Goal: Contribute content: Add original content to the website for others to see

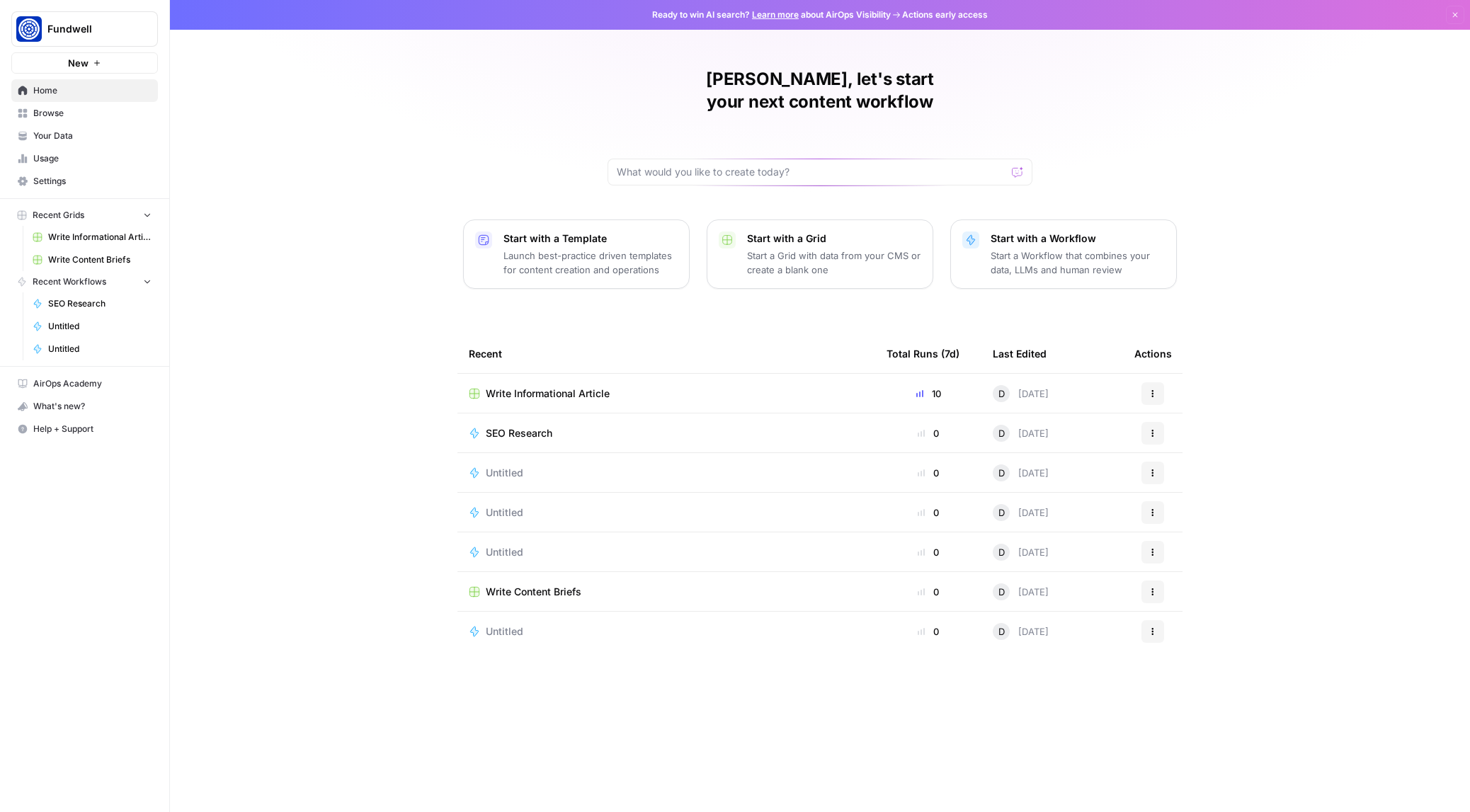
click at [71, 232] on span "Write Informational Article" at bounding box center [100, 237] width 104 height 13
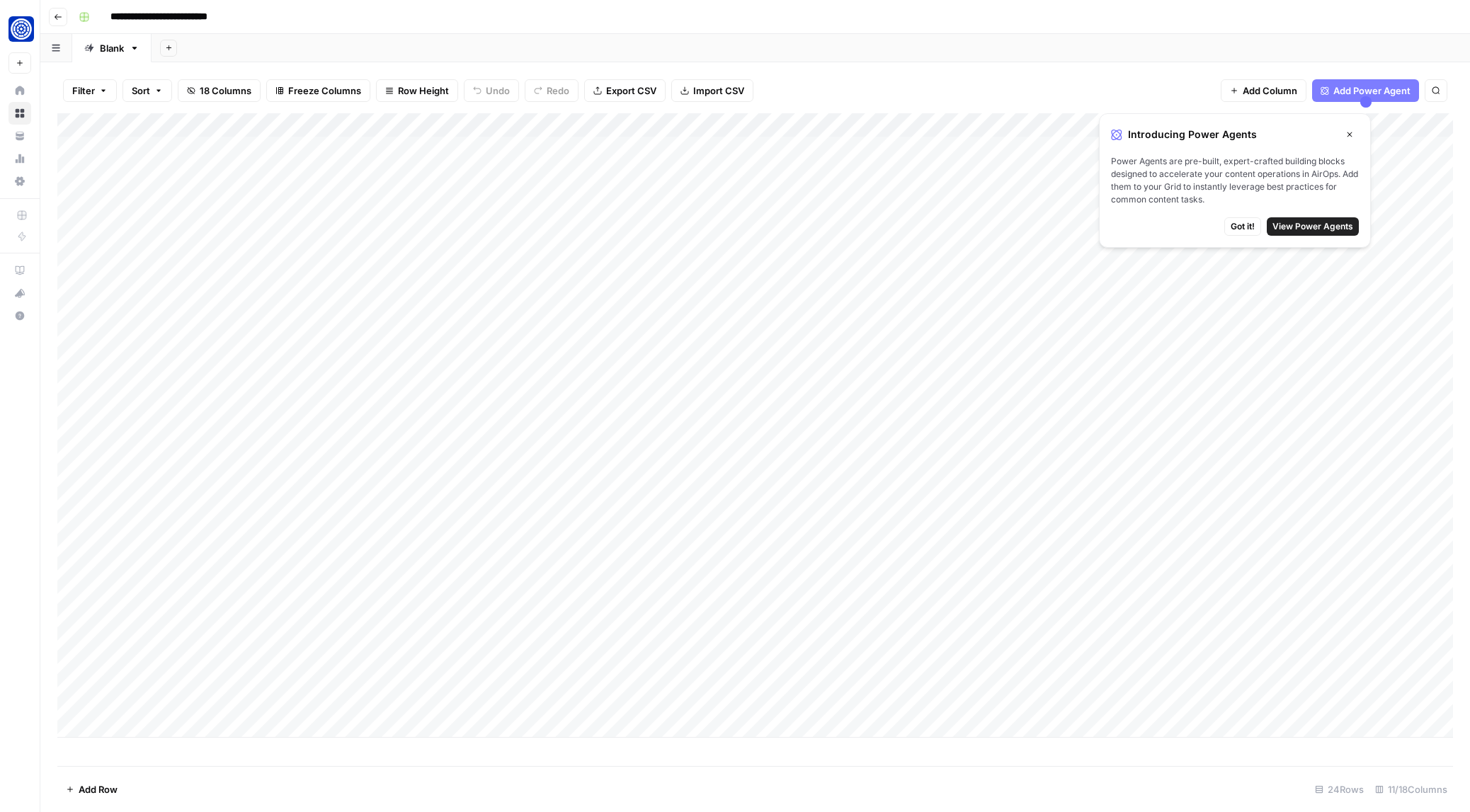
click at [1036, 68] on div "Filter Sort 18 Columns Freeze Columns Row Height Undo Redo Export CSV Import CS…" at bounding box center [755, 90] width 1396 height 45
click at [1351, 134] on icon "button" at bounding box center [1350, 135] width 8 height 8
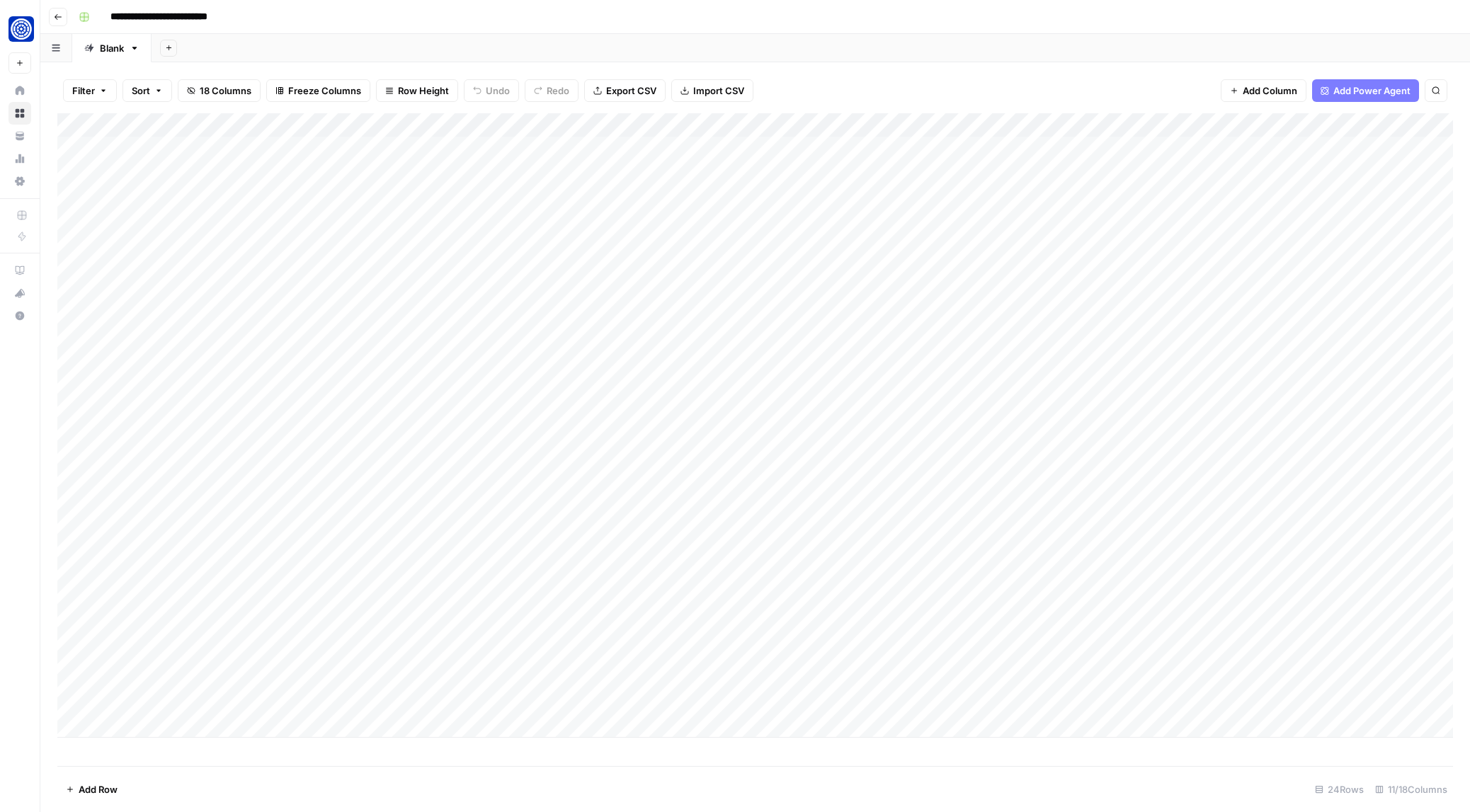
click at [435, 265] on div "Add Column" at bounding box center [755, 425] width 1396 height 624
click at [536, 268] on div "Add Column" at bounding box center [755, 425] width 1396 height 624
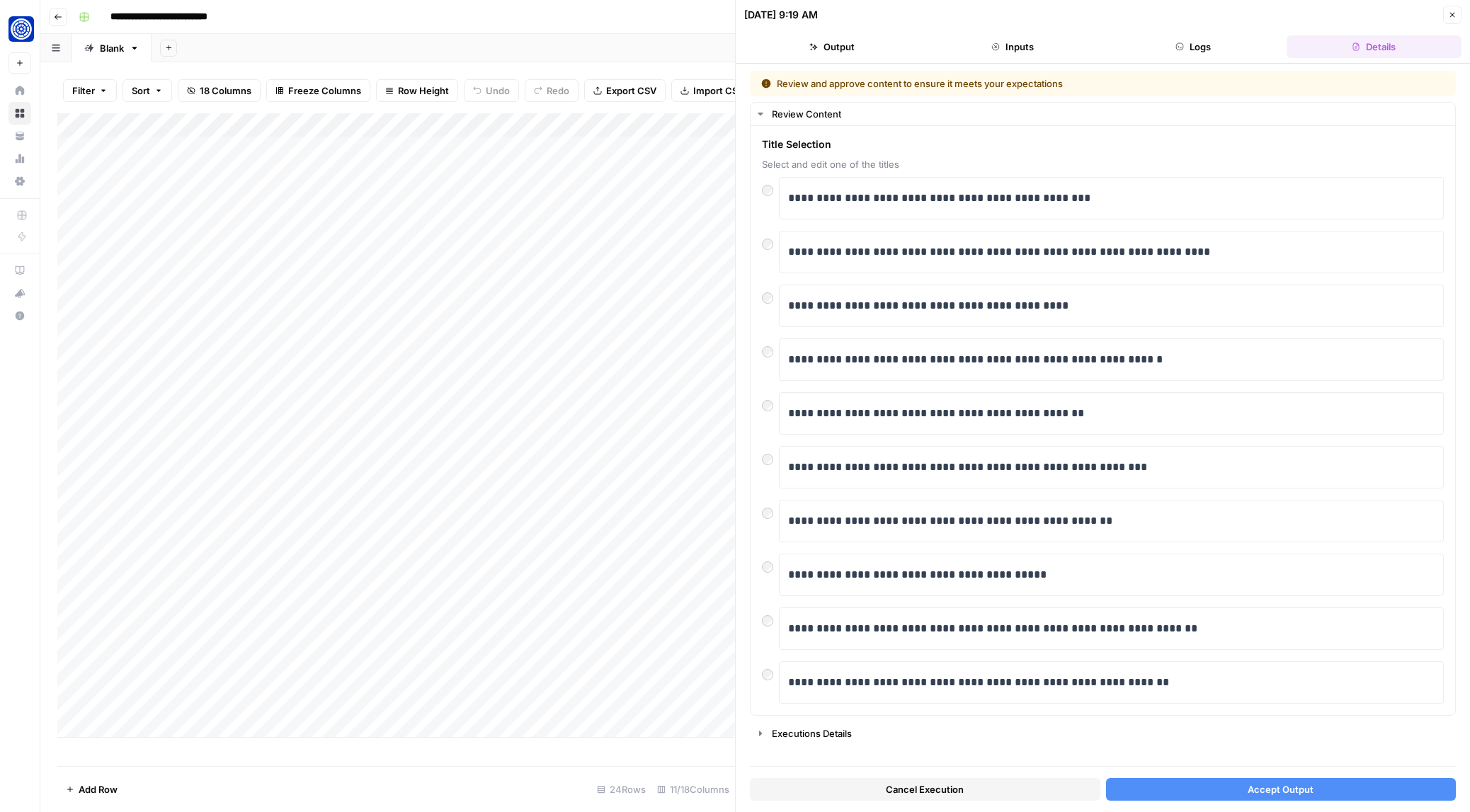
click at [1236, 790] on button "Accept Output" at bounding box center [1281, 789] width 351 height 23
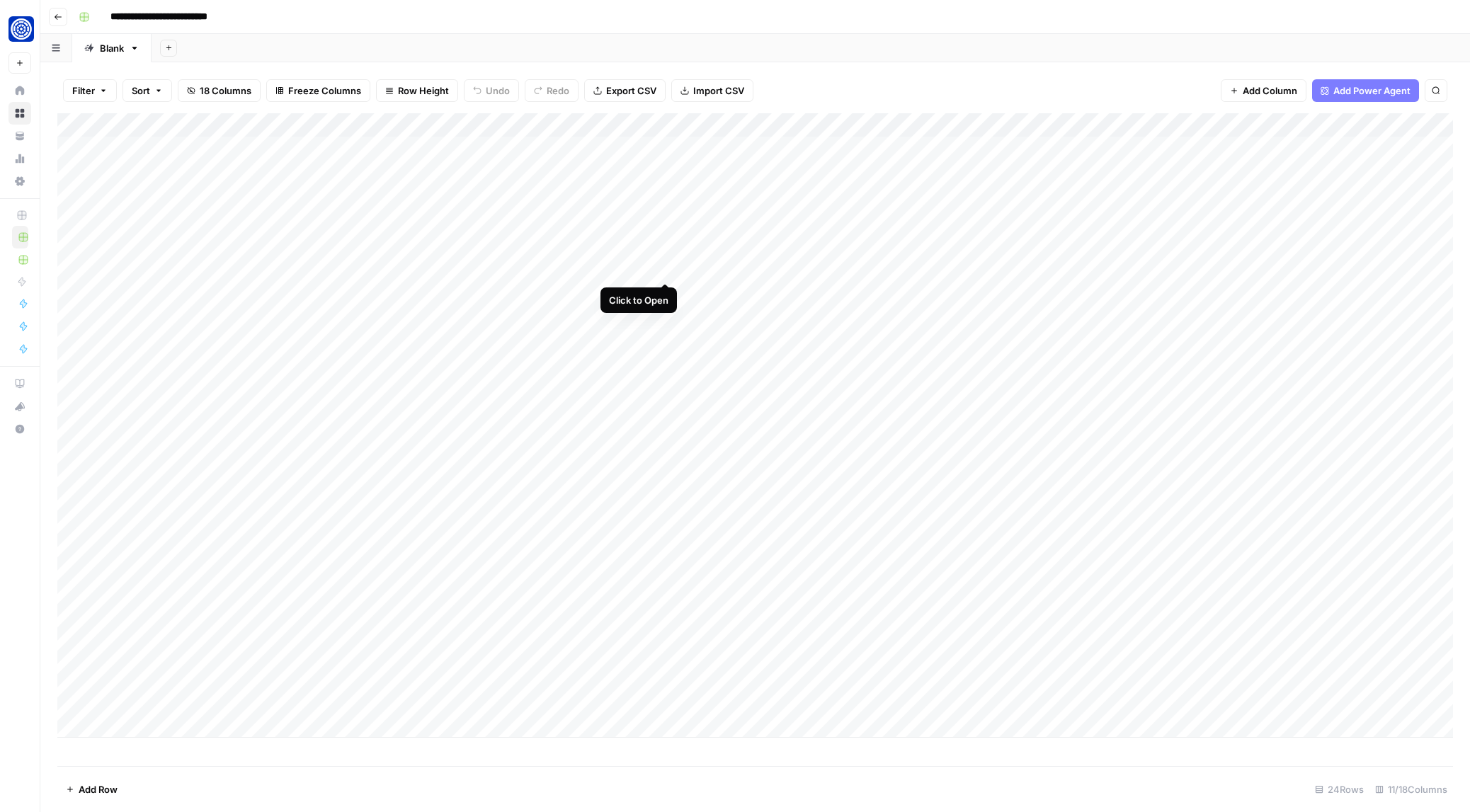
click at [667, 266] on div "Add Column" at bounding box center [755, 425] width 1396 height 624
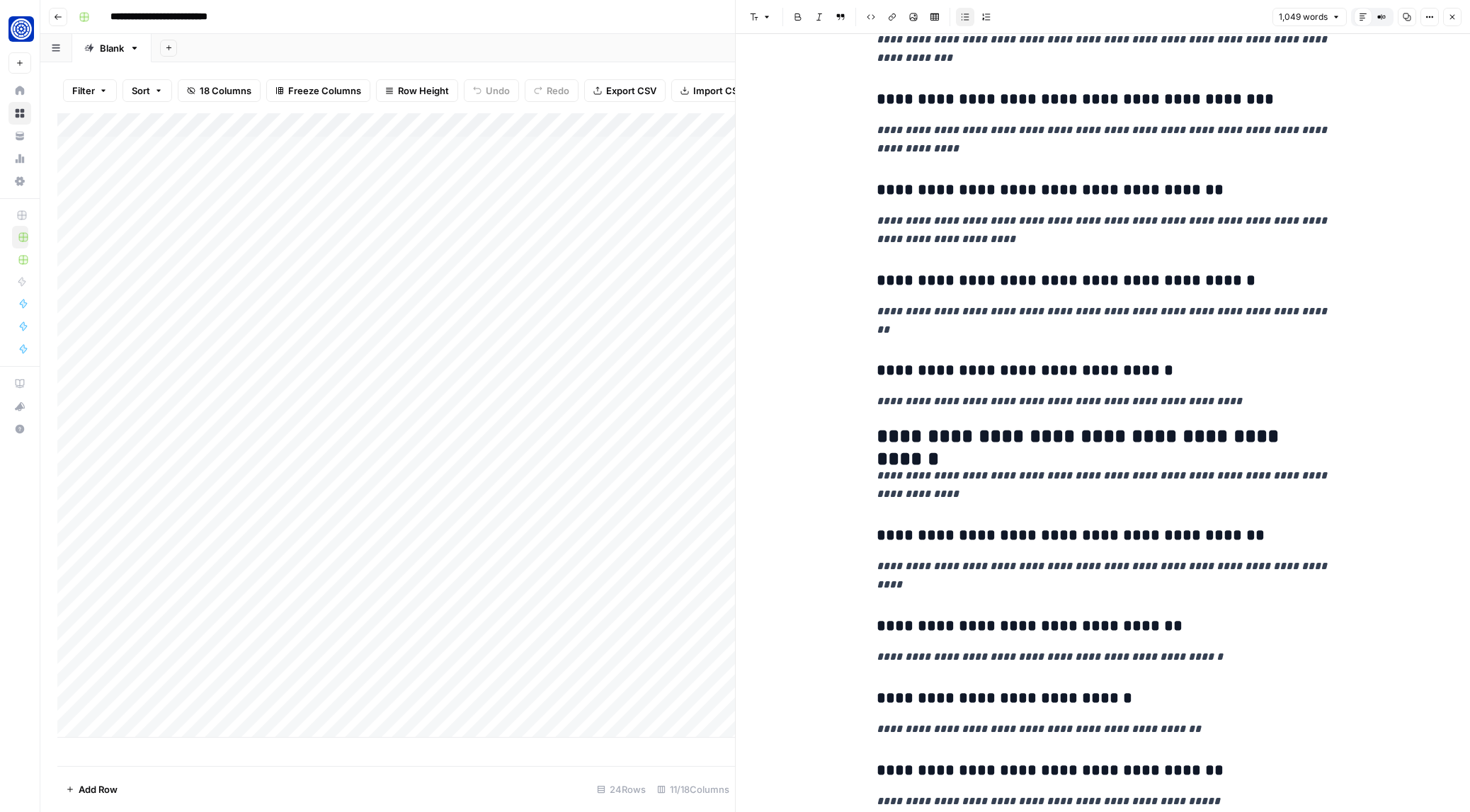
scroll to position [2040, 0]
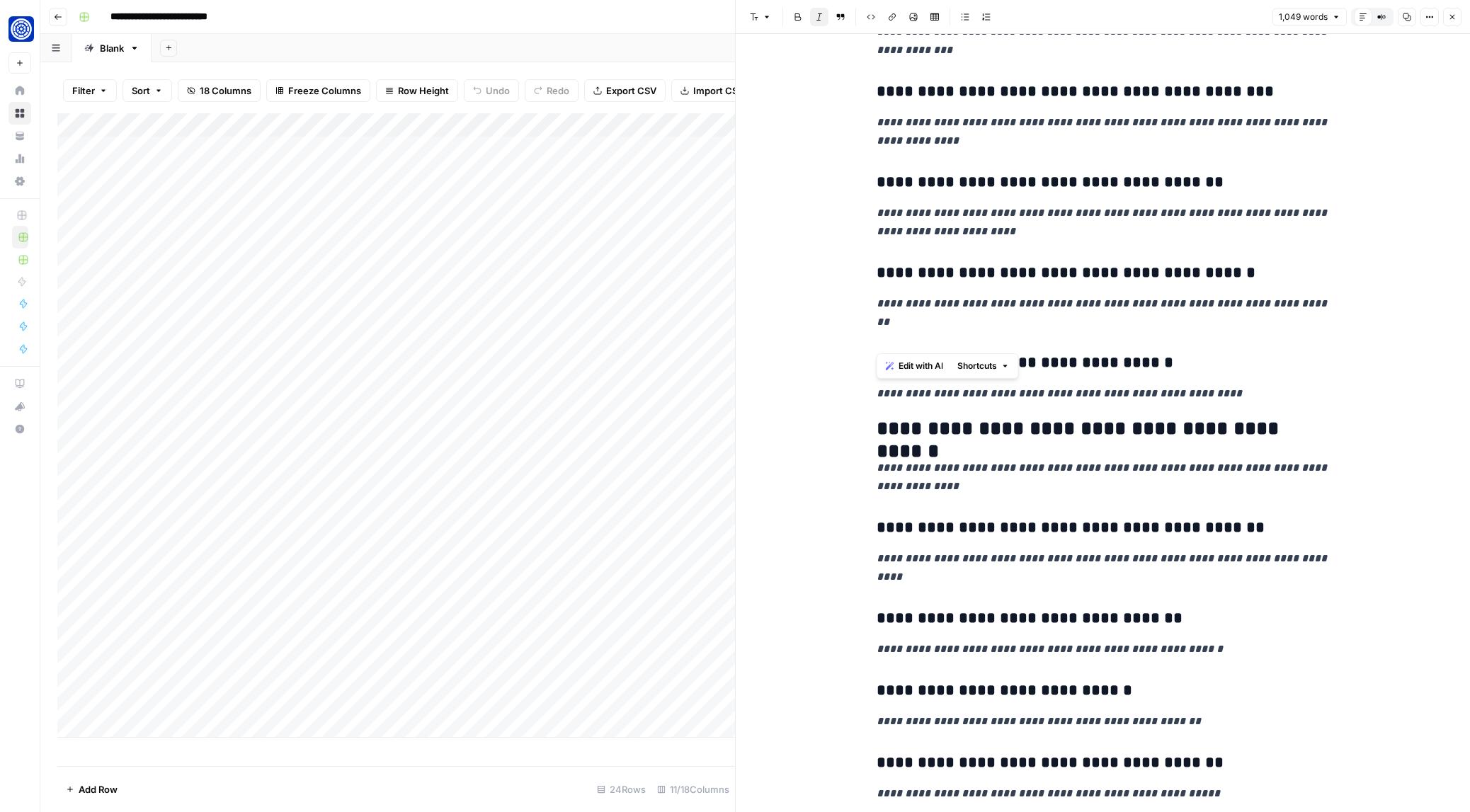
drag, startPoint x: 880, startPoint y: 316, endPoint x: 917, endPoint y: 340, distance: 44.1
click at [917, 458] on p "**********" at bounding box center [1104, 477] width 453 height 37
click at [931, 362] on span "Edit with AI" at bounding box center [920, 365] width 44 height 13
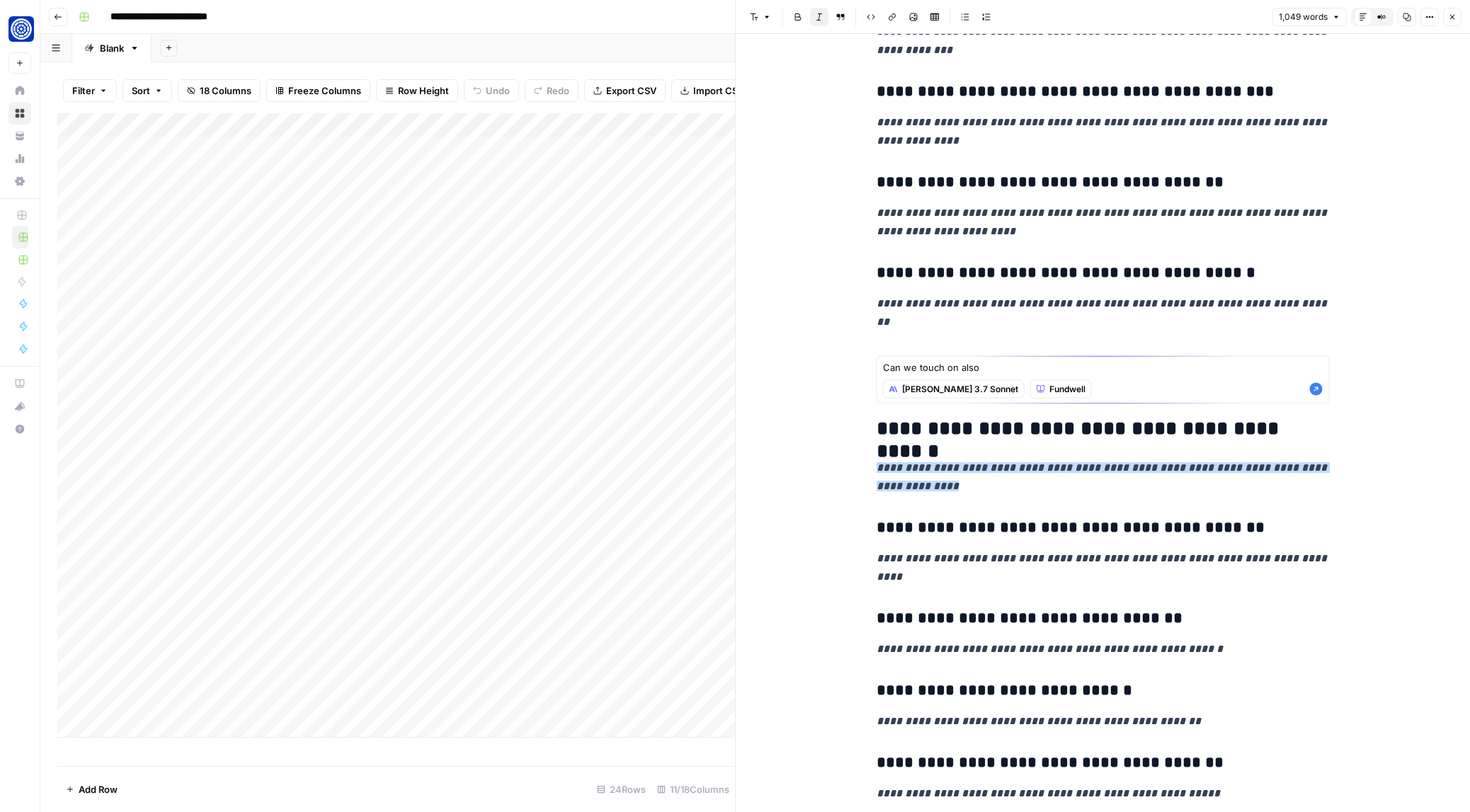
type textarea "Can we touch on also"
click at [923, 458] on p "**********" at bounding box center [1104, 477] width 453 height 37
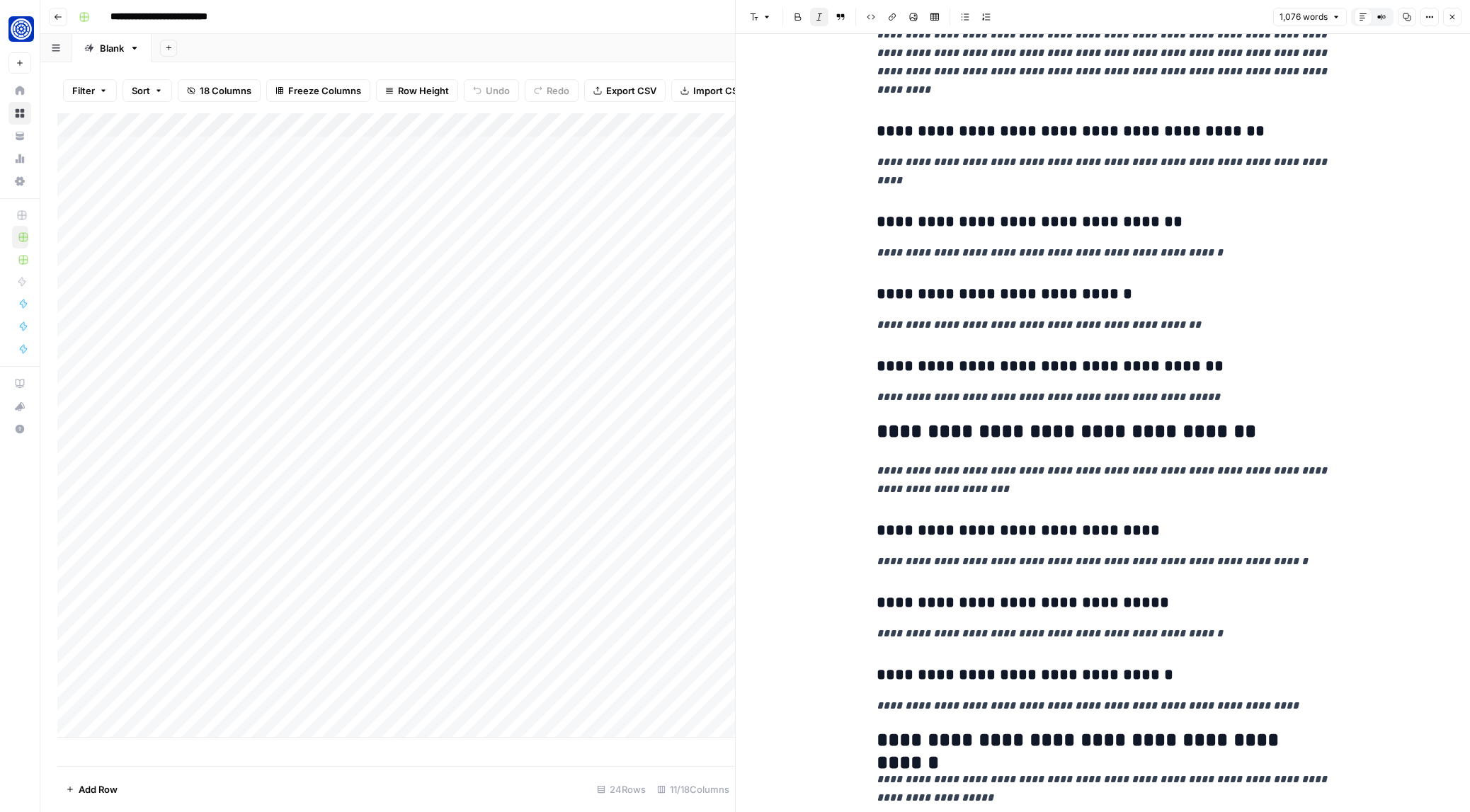
scroll to position [2485, 0]
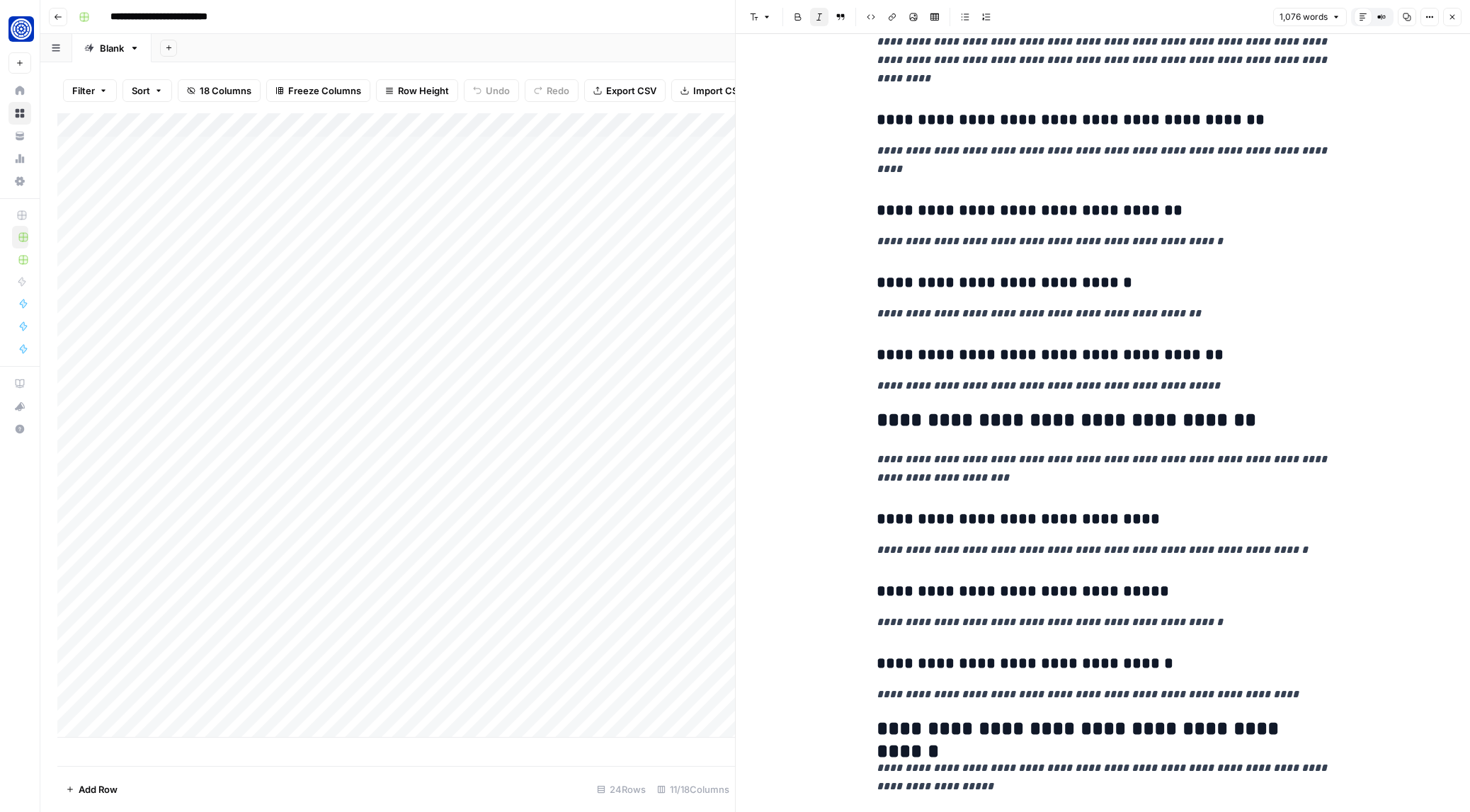
click at [981, 450] on p "**********" at bounding box center [1104, 468] width 453 height 37
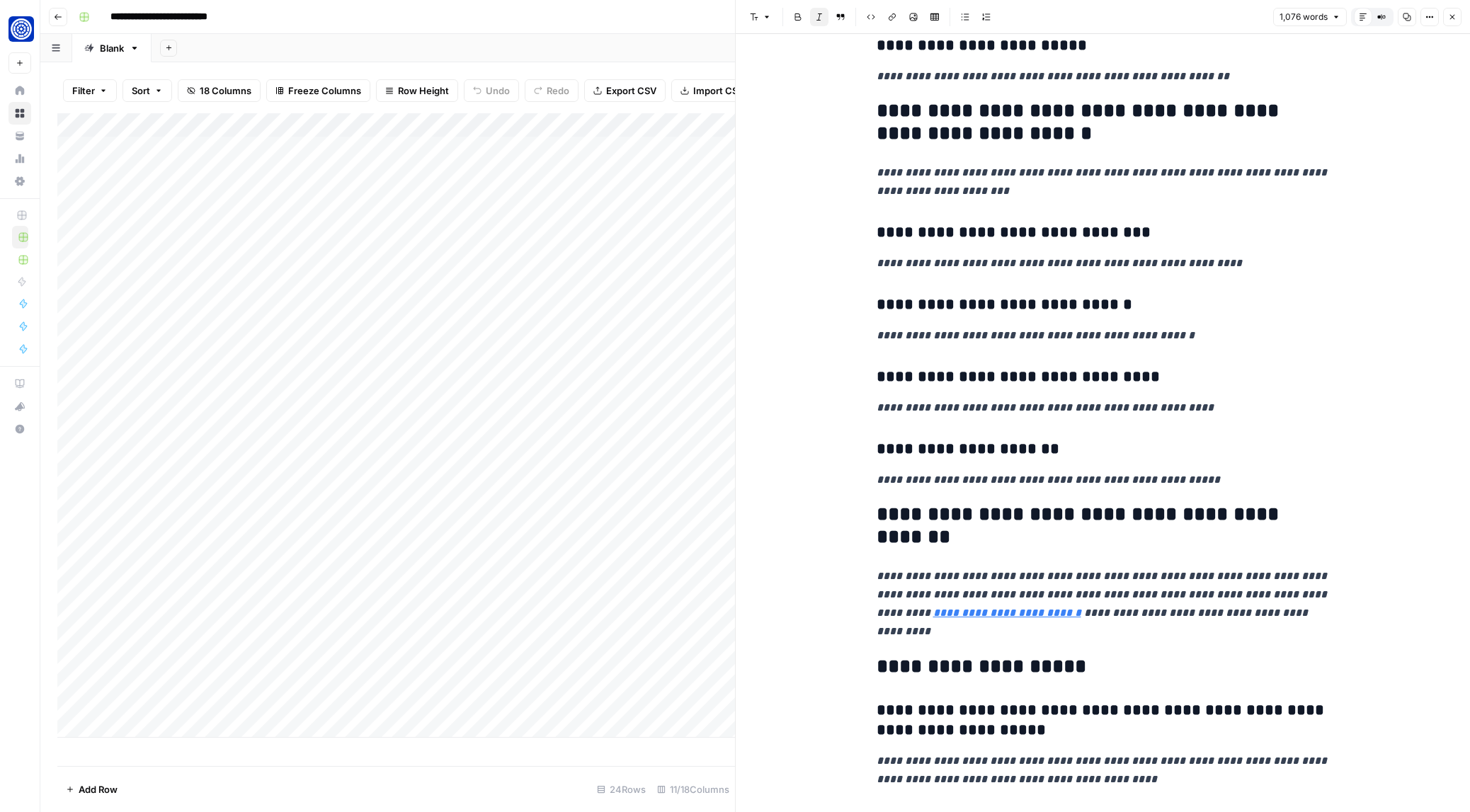
scroll to position [3588, 0]
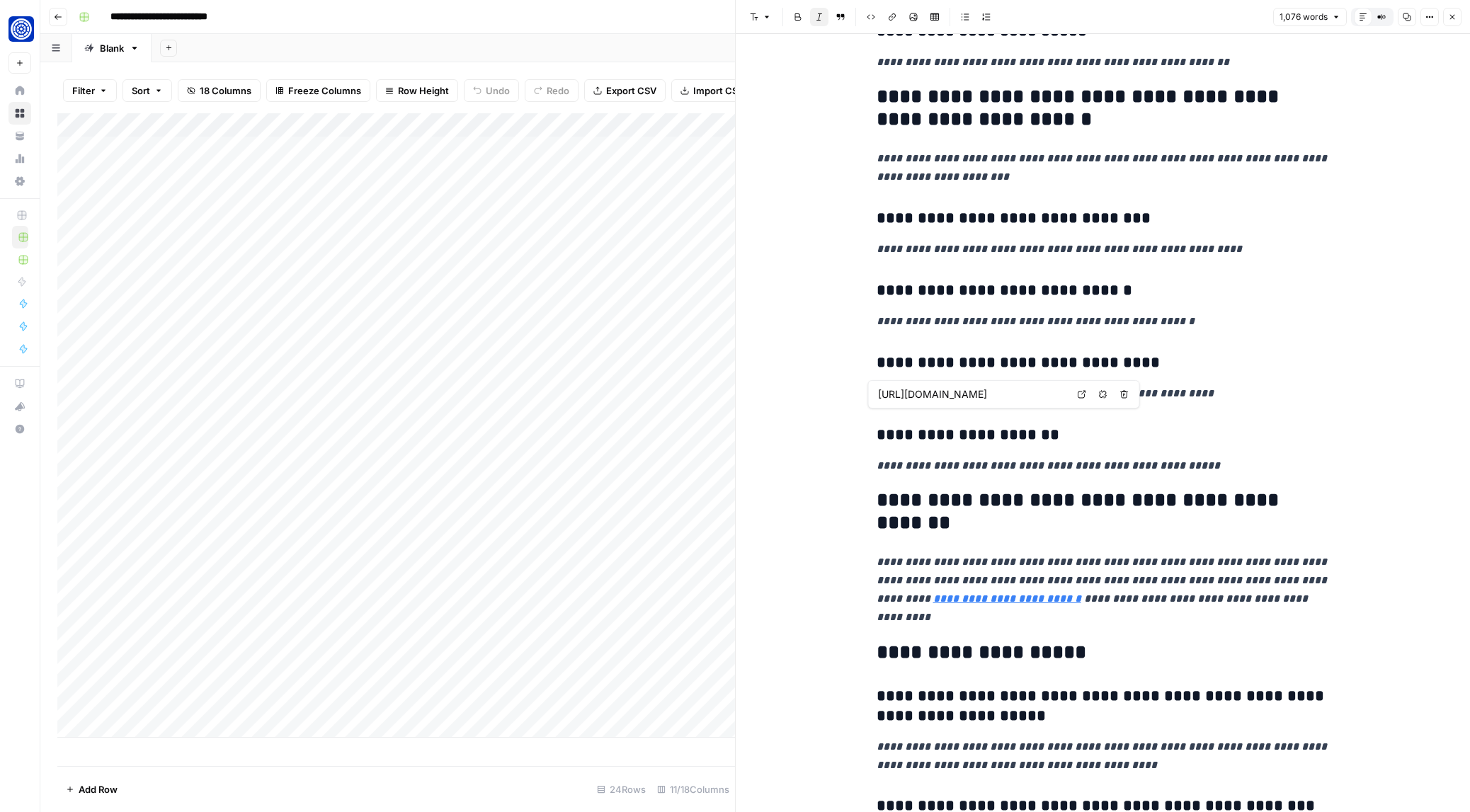
click at [1000, 398] on input "[URL][DOMAIN_NAME]" at bounding box center [971, 394] width 188 height 14
drag, startPoint x: 1004, startPoint y: 396, endPoint x: 911, endPoint y: 395, distance: 93.0
click at [911, 395] on input "[URL][DOMAIN_NAME]" at bounding box center [971, 394] width 188 height 14
type input "[URL][DOMAIN_NAME]"
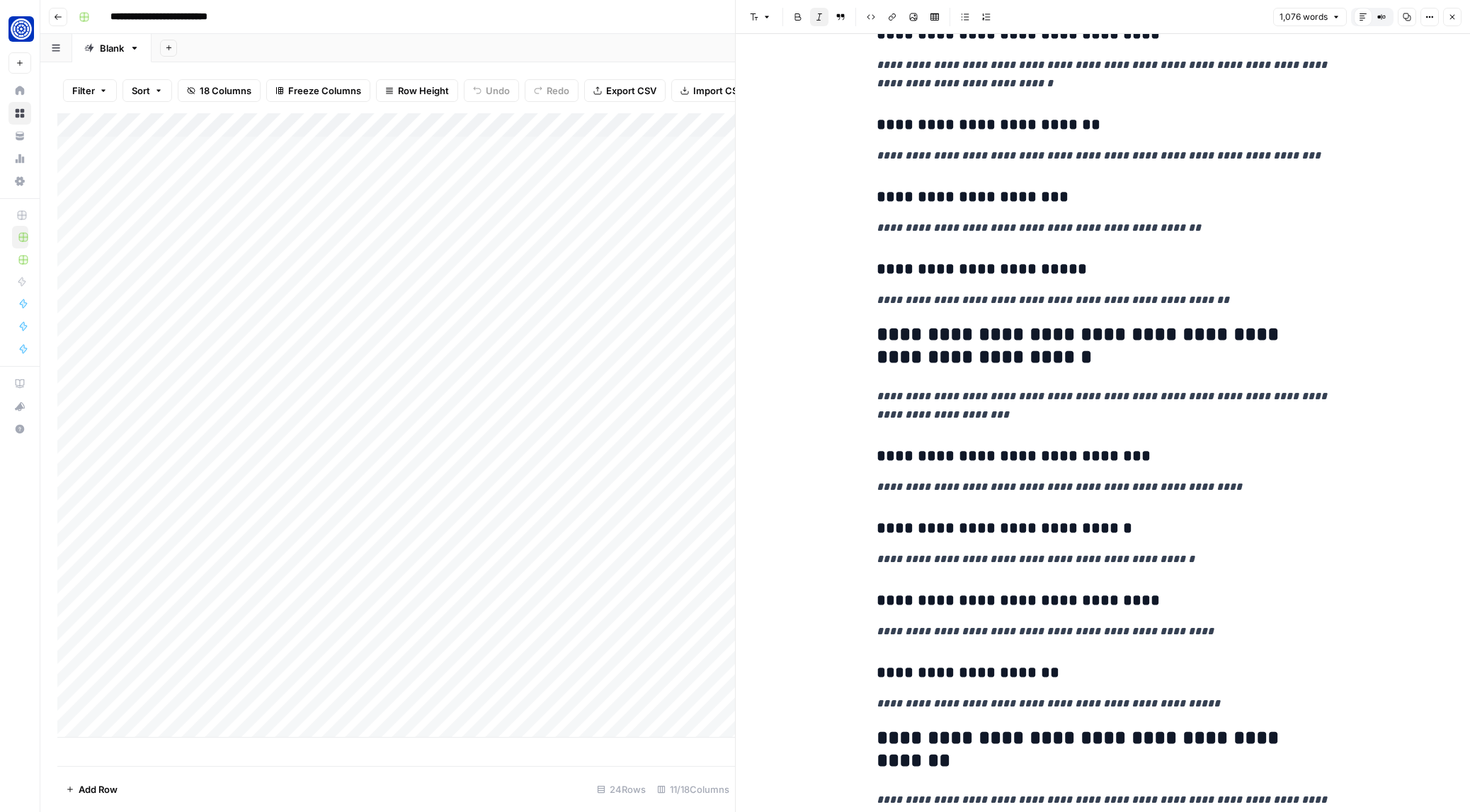
scroll to position [3282, 0]
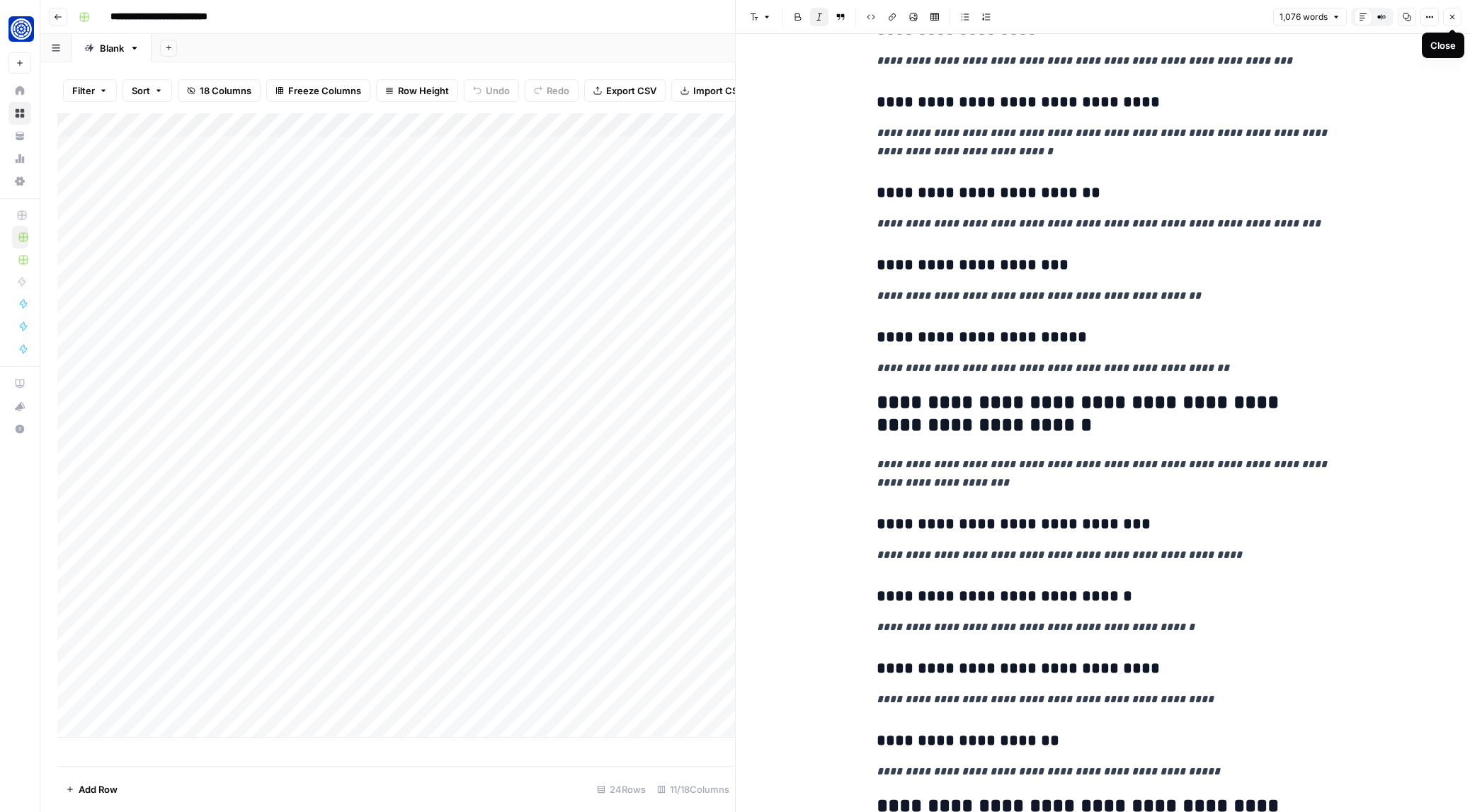
click at [1445, 19] on button "Close" at bounding box center [1452, 17] width 18 height 18
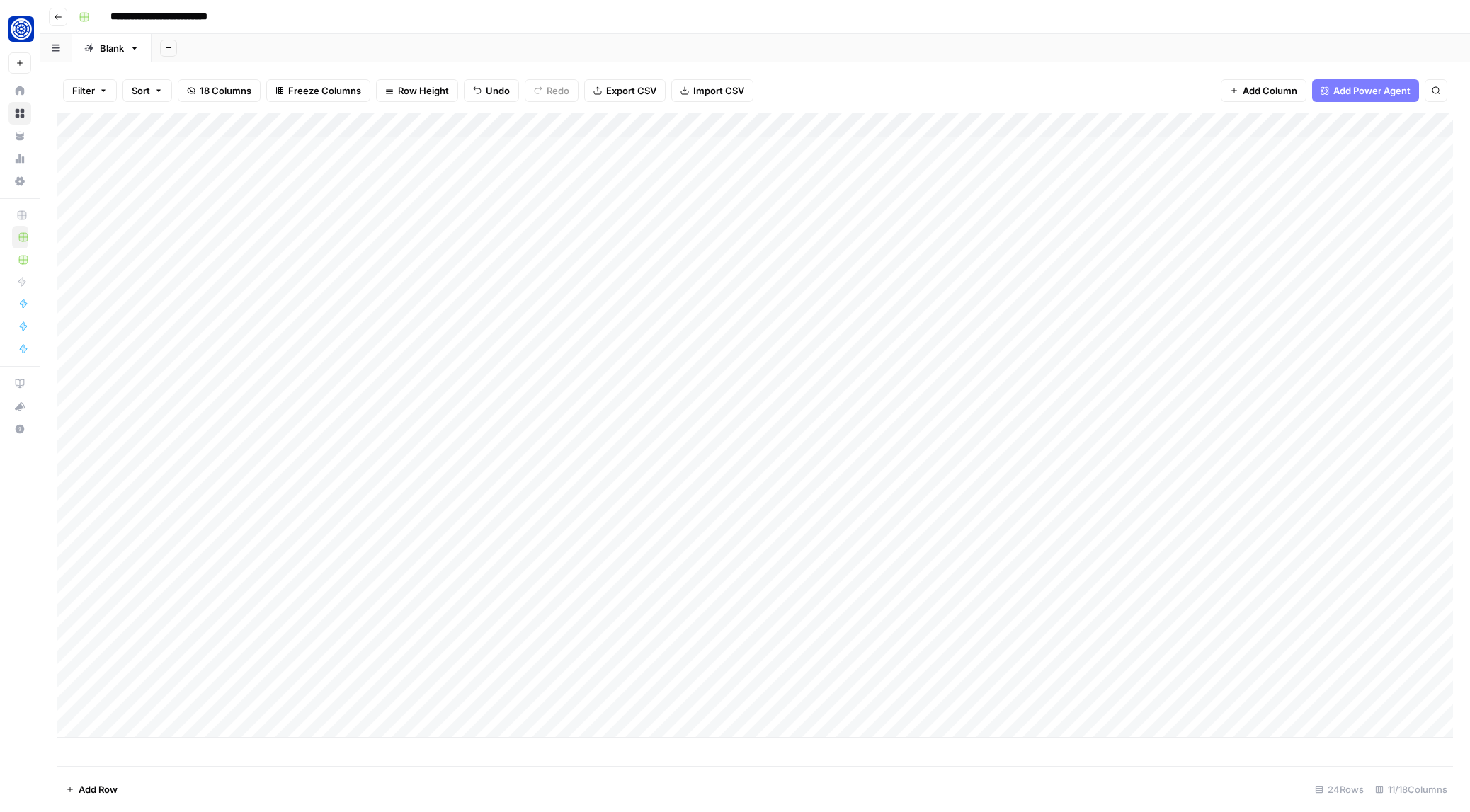
click at [766, 263] on div "Add Column" at bounding box center [755, 425] width 1396 height 624
click at [777, 267] on div "Add Column" at bounding box center [755, 425] width 1396 height 624
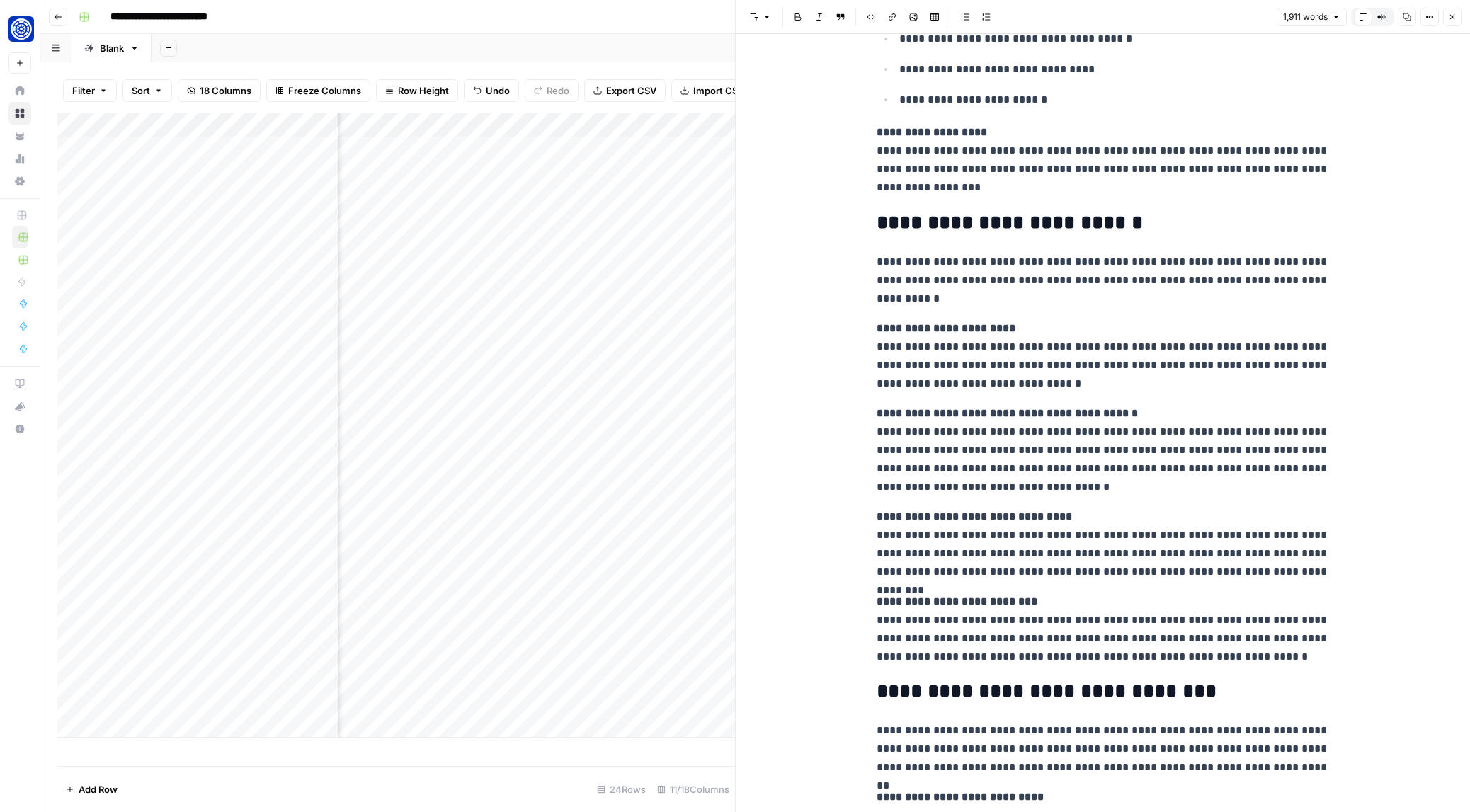
scroll to position [1019, 0]
drag, startPoint x: 1066, startPoint y: 387, endPoint x: 877, endPoint y: 327, distance: 198.3
click at [877, 327] on p "**********" at bounding box center [1104, 355] width 453 height 74
click at [911, 413] on span "Edit with AI" at bounding box center [920, 409] width 44 height 13
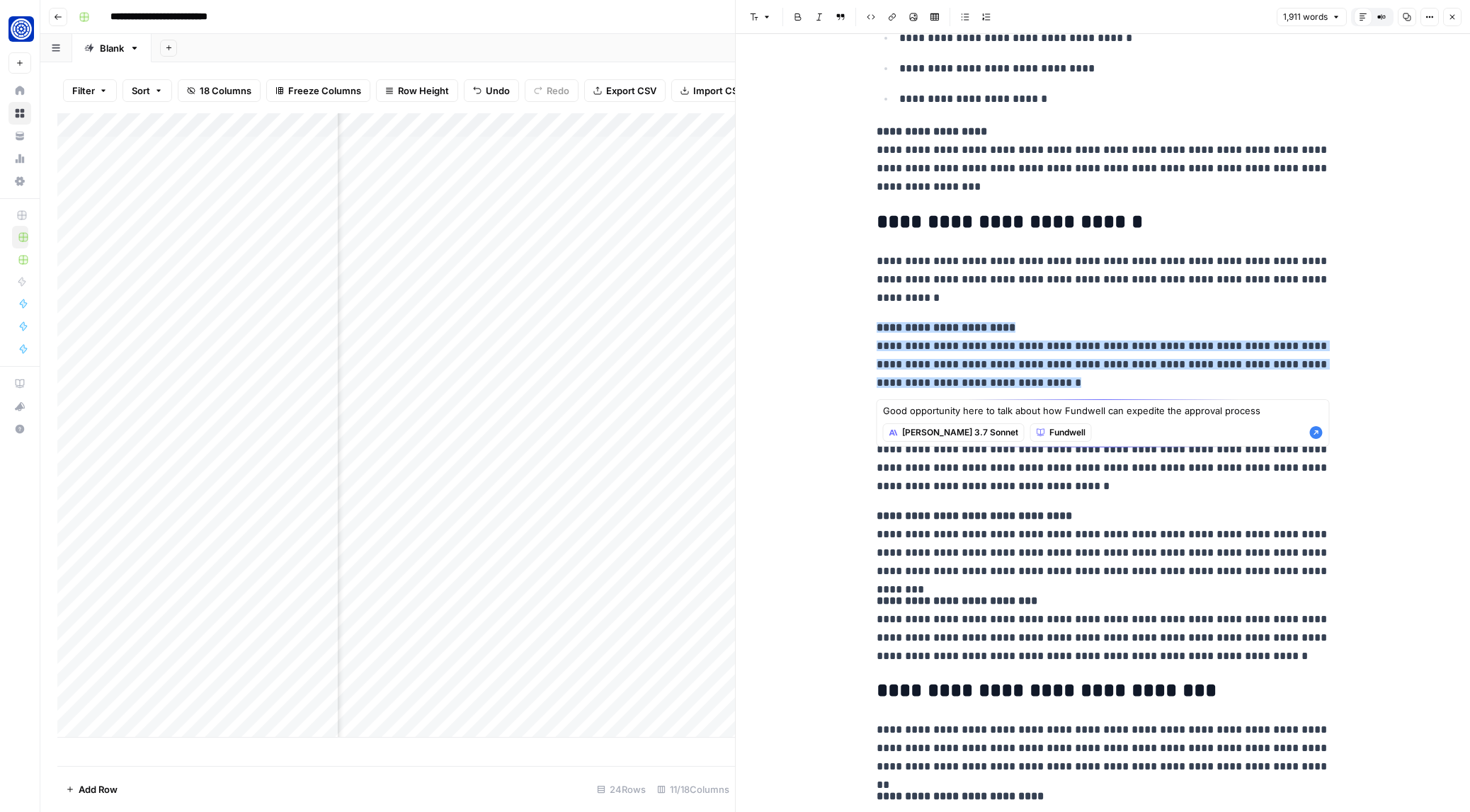
type textarea "Good opportunity here to talk about how Fundwell can expedite the approval proc…"
click at [1314, 435] on icon "button" at bounding box center [1316, 432] width 13 height 13
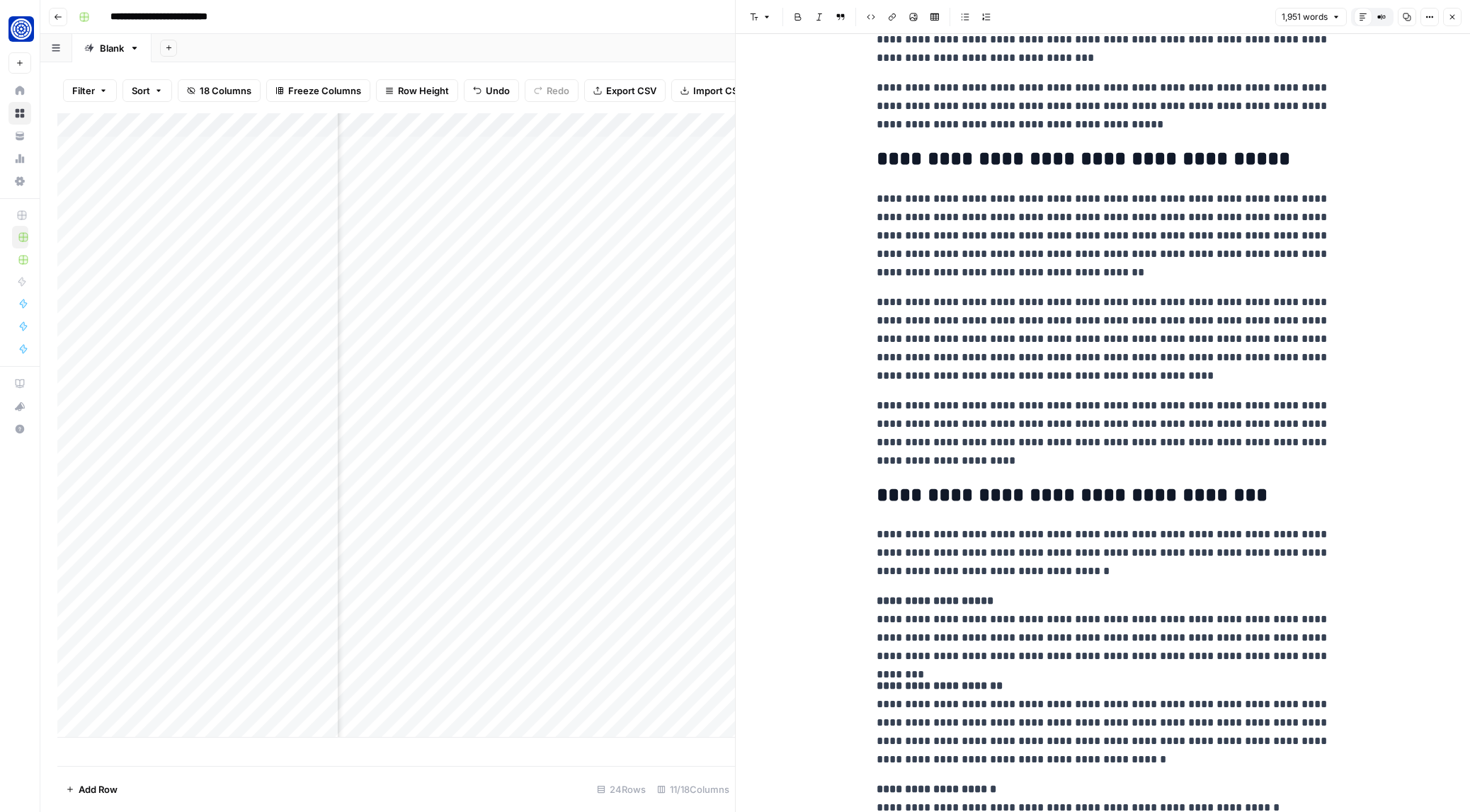
scroll to position [0, 0]
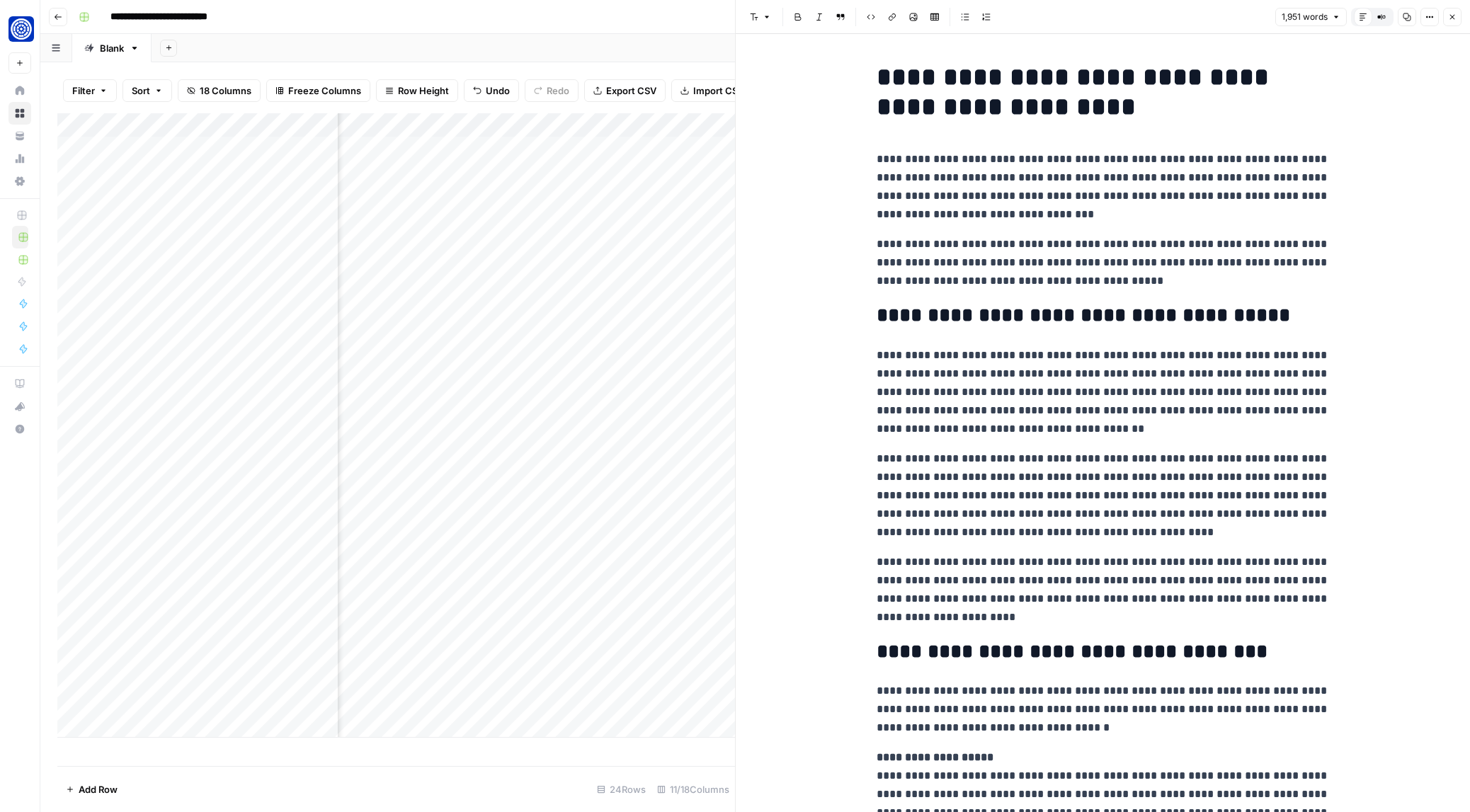
click at [1457, 16] on button "Close" at bounding box center [1452, 17] width 18 height 18
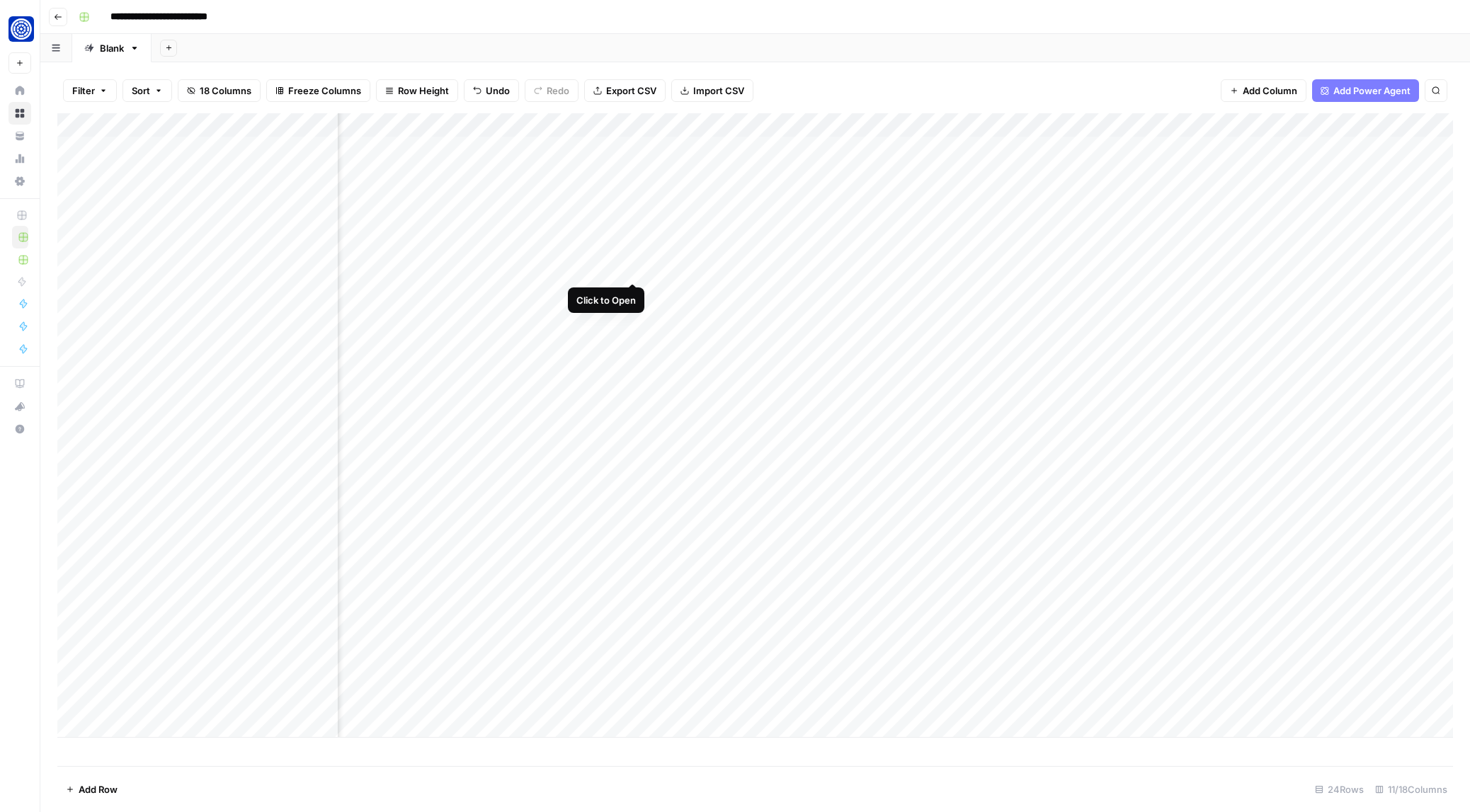
click at [633, 268] on div "Add Column" at bounding box center [755, 425] width 1396 height 624
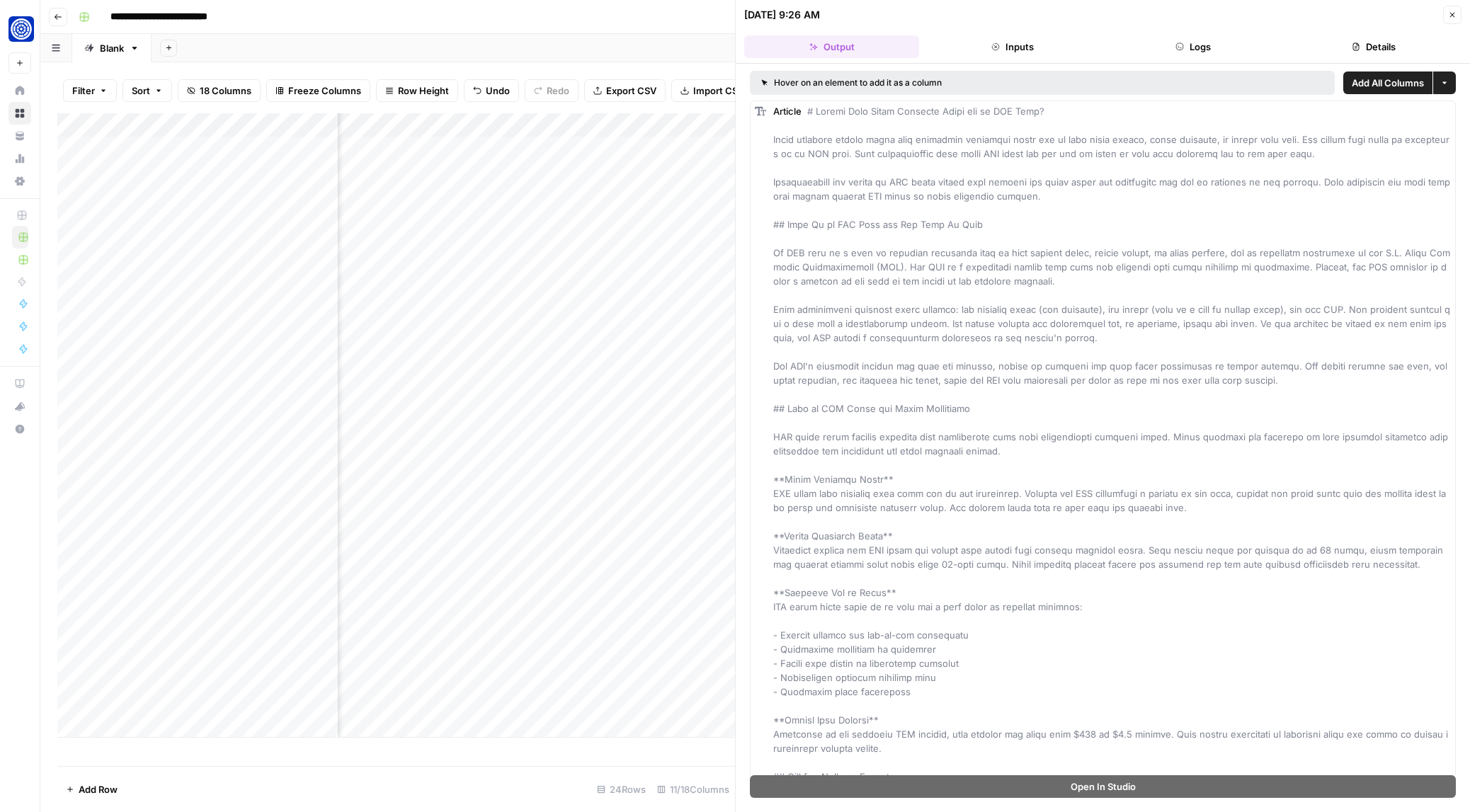
click at [1164, 48] on button "Logs" at bounding box center [1193, 46] width 175 height 23
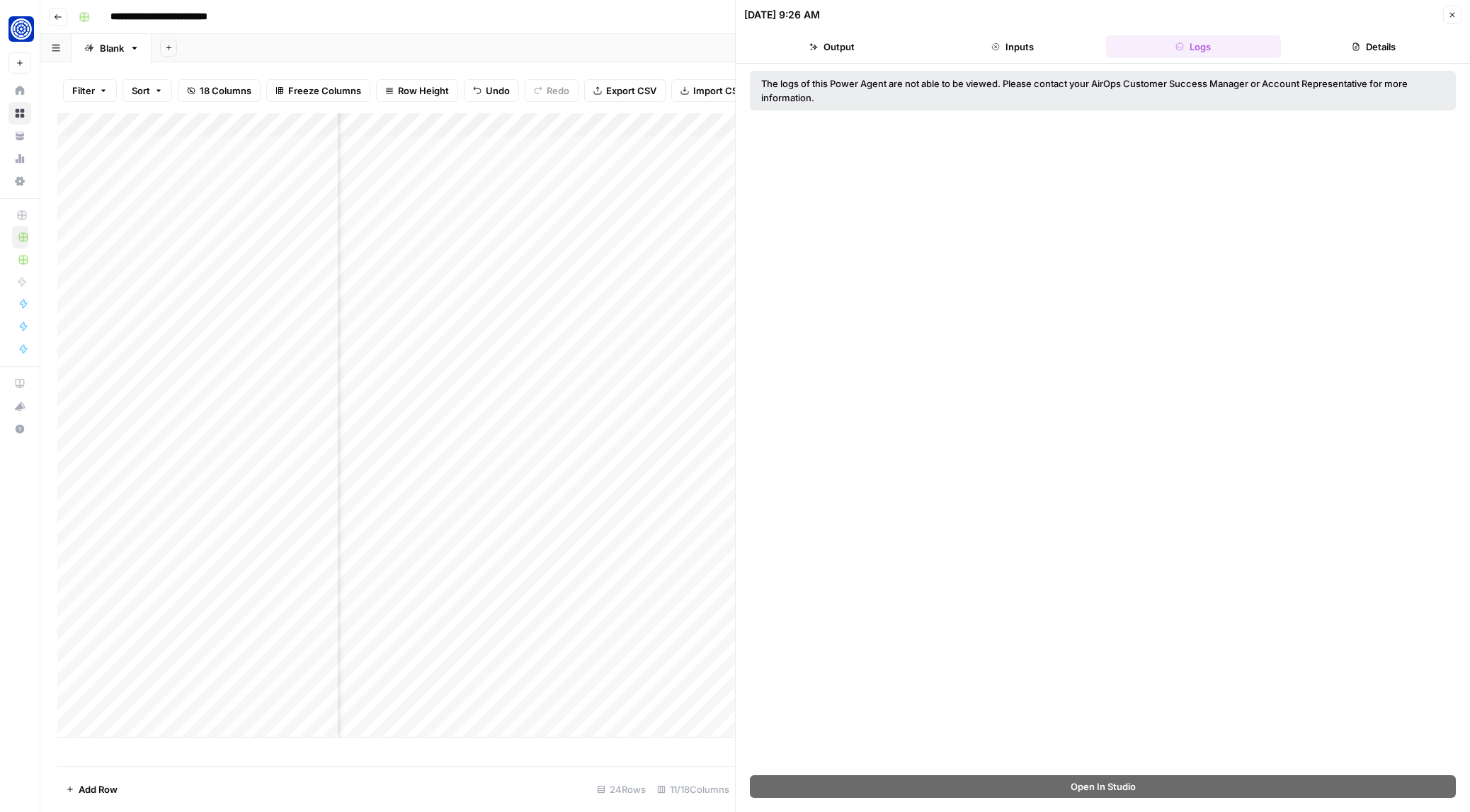
click at [1062, 49] on button "Inputs" at bounding box center [1012, 46] width 175 height 23
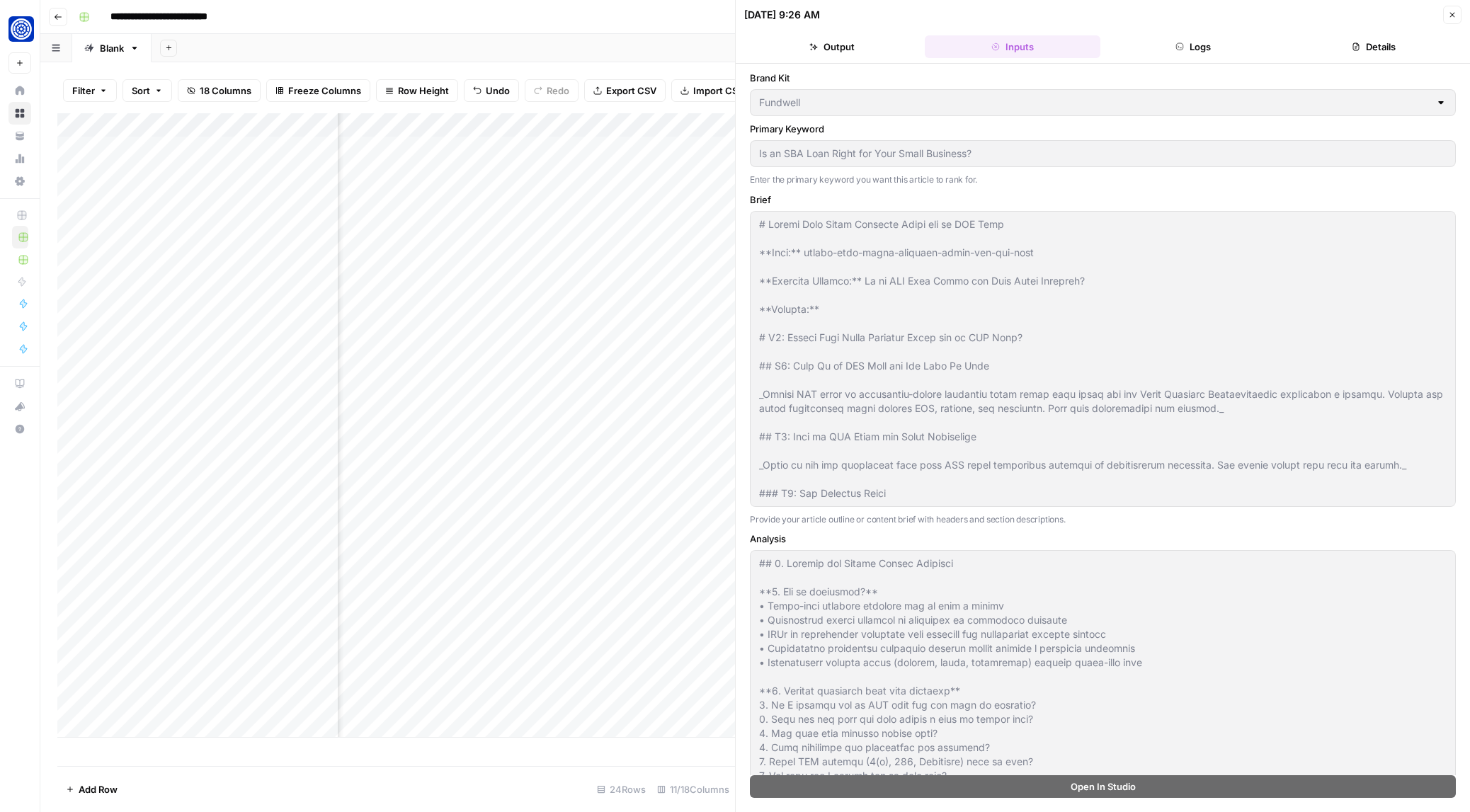
click at [1365, 51] on button "Details" at bounding box center [1374, 46] width 175 height 23
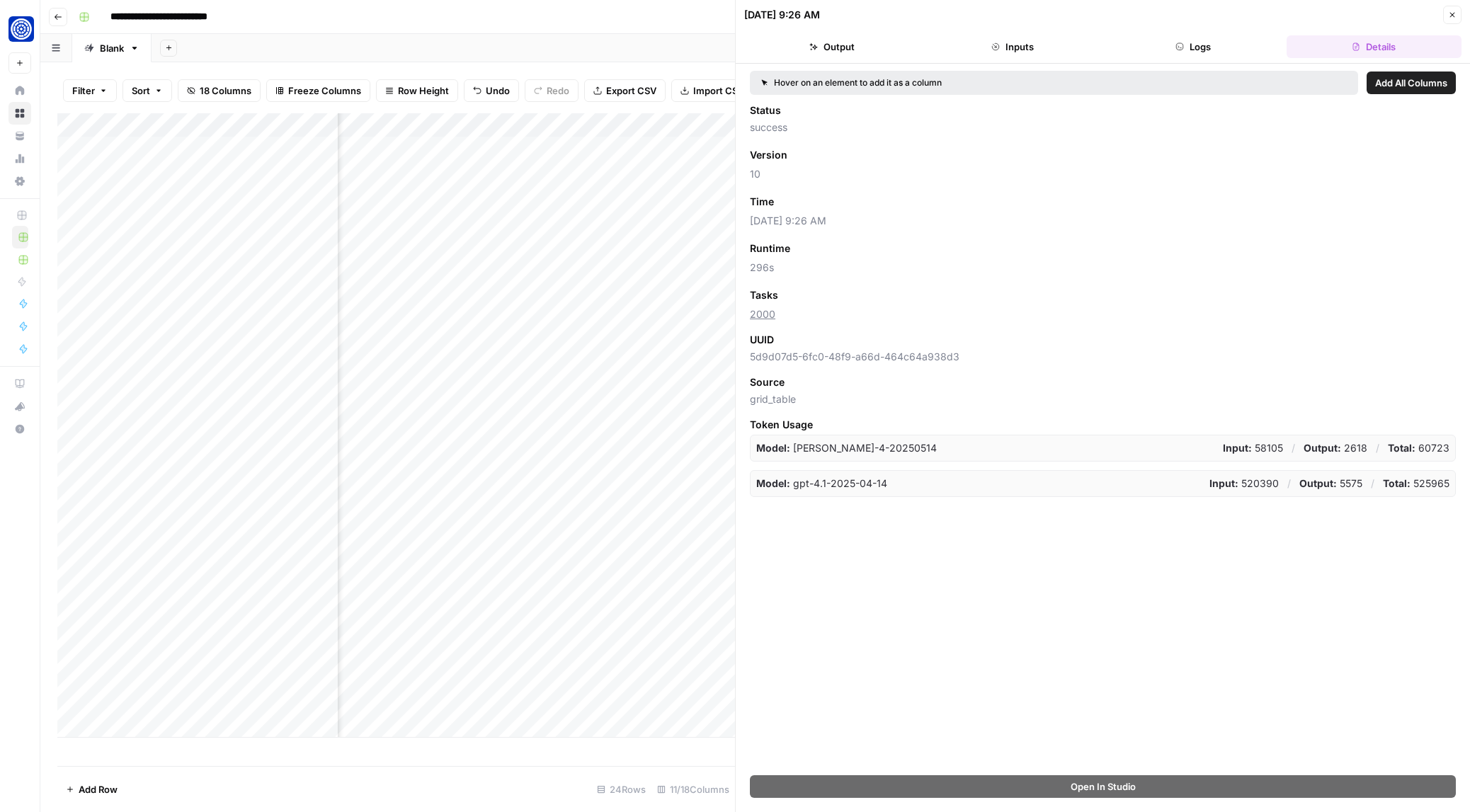
click at [1444, 15] on button "Close" at bounding box center [1452, 15] width 18 height 18
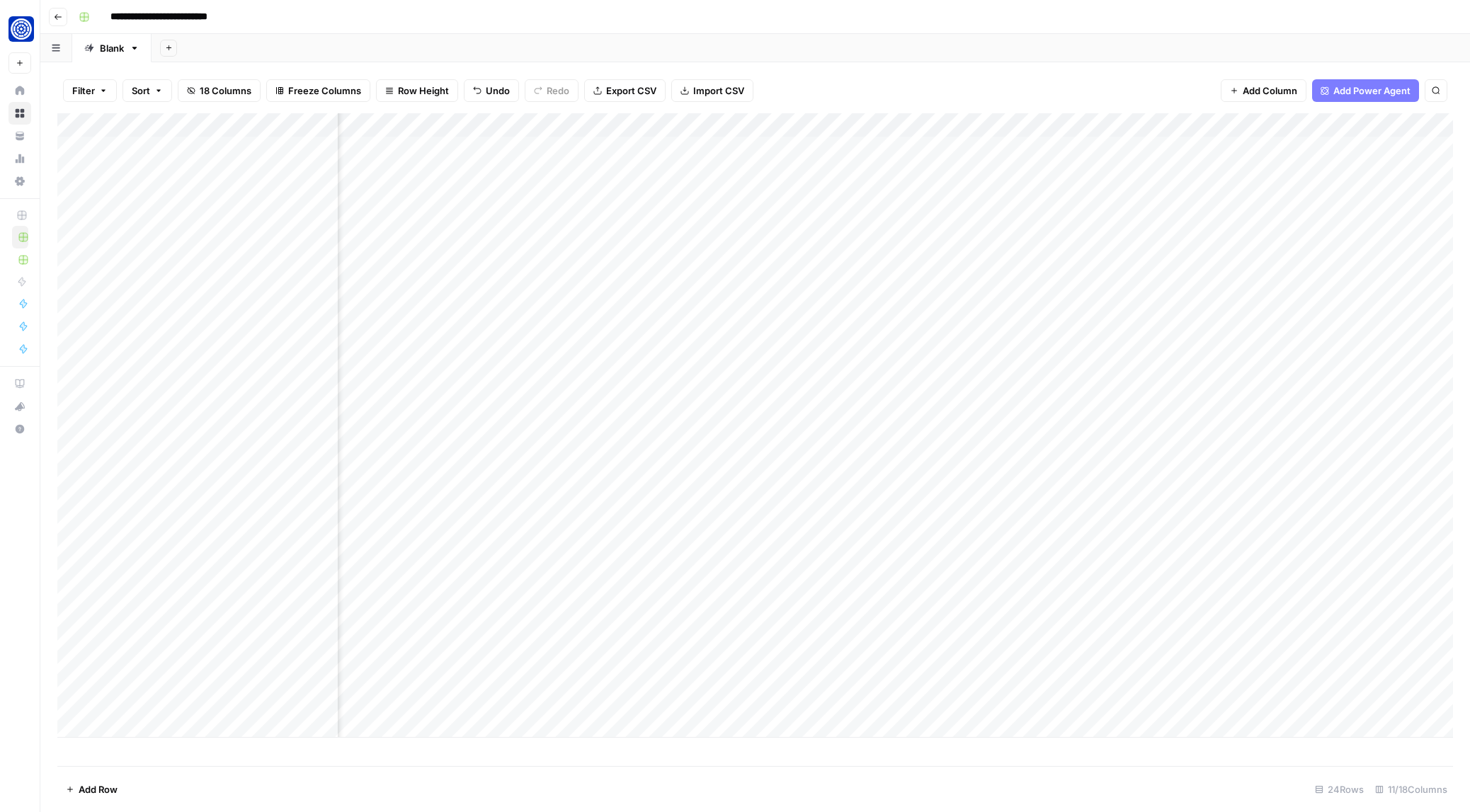
scroll to position [0, 251]
click at [821, 268] on div "Add Column" at bounding box center [755, 425] width 1396 height 624
click at [1070, 269] on div "Add Column" at bounding box center [755, 425] width 1396 height 624
click at [996, 268] on div "Add Column" at bounding box center [755, 425] width 1396 height 624
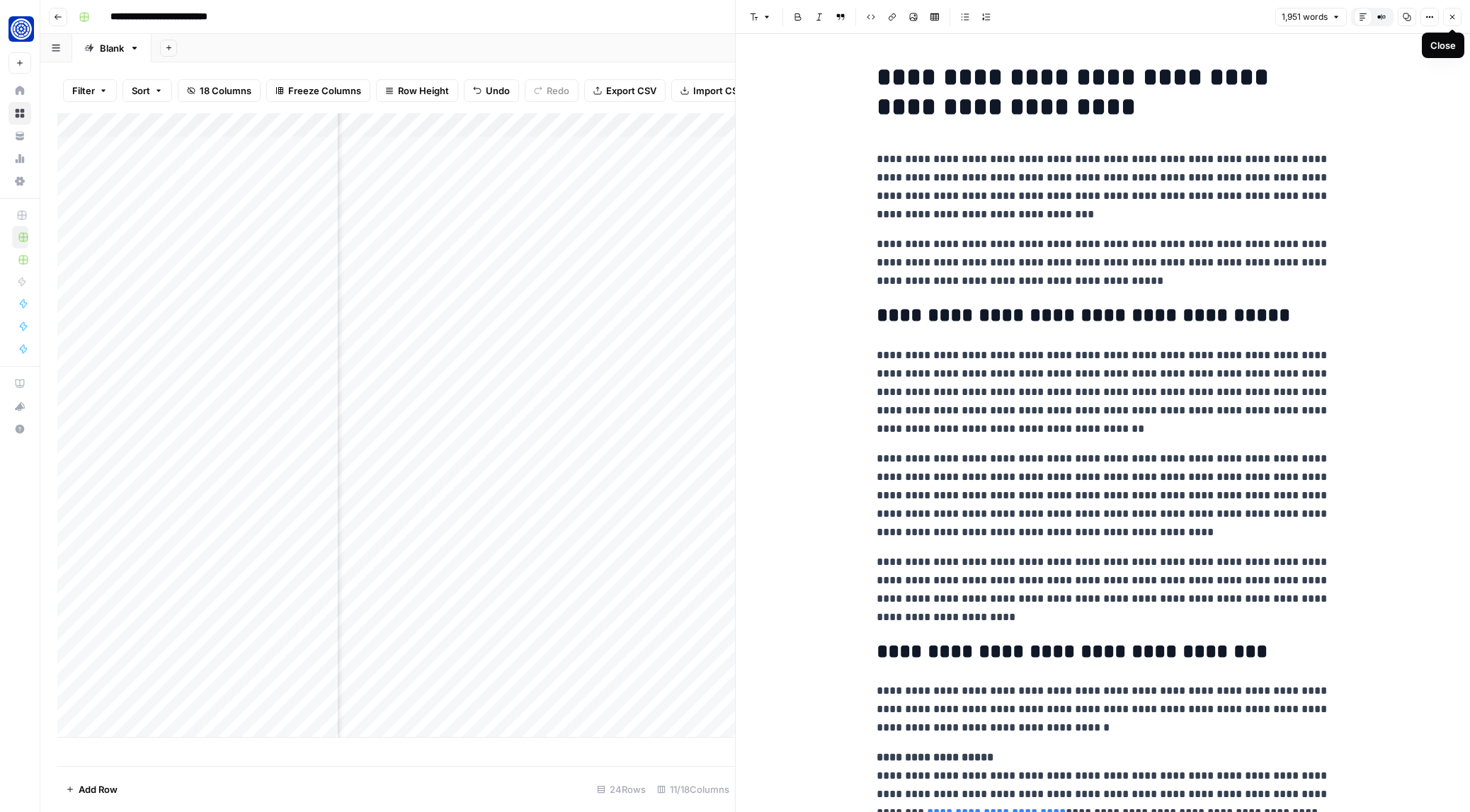
click at [1451, 14] on icon "button" at bounding box center [1452, 17] width 8 height 8
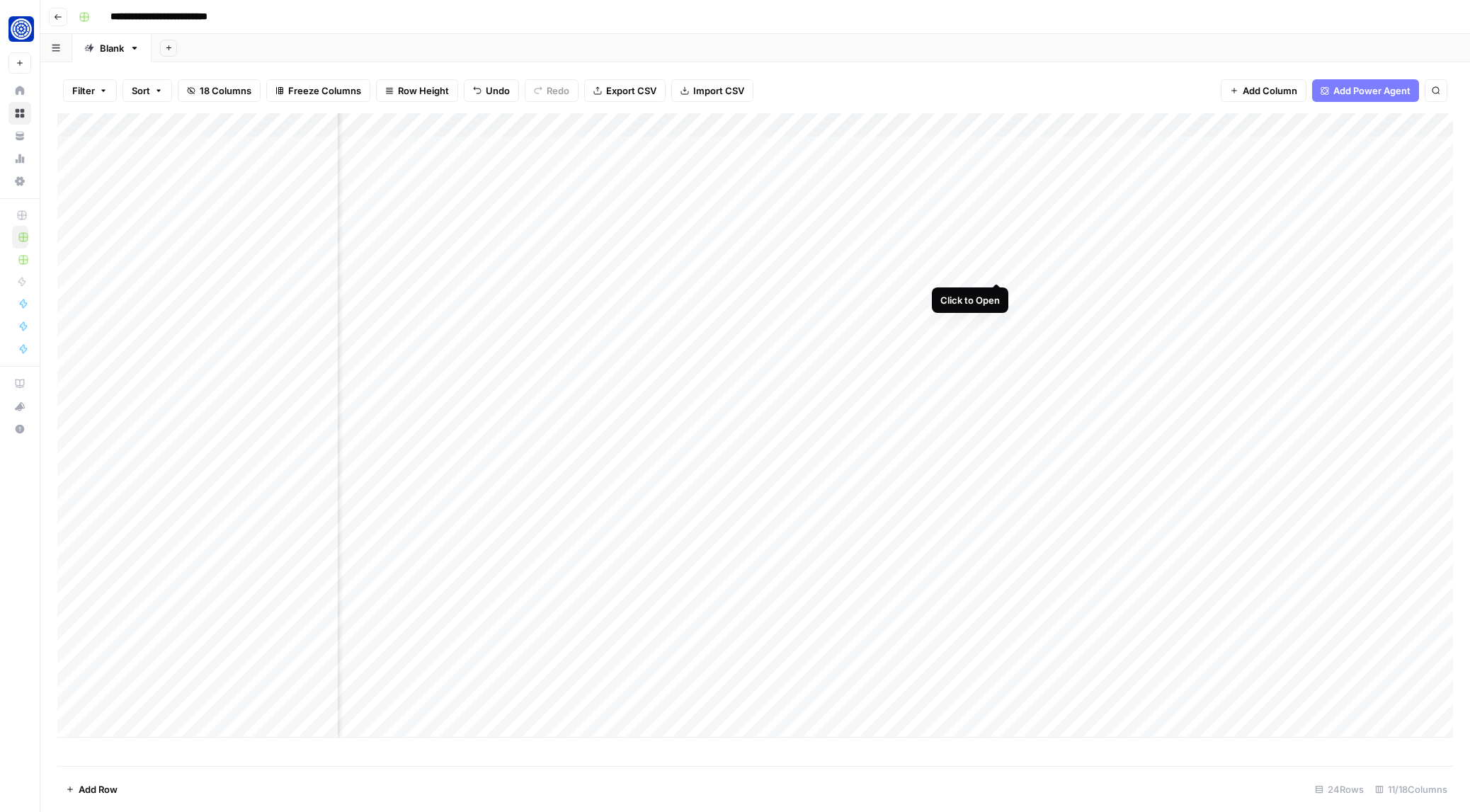
click at [994, 268] on div "Add Column" at bounding box center [755, 425] width 1396 height 624
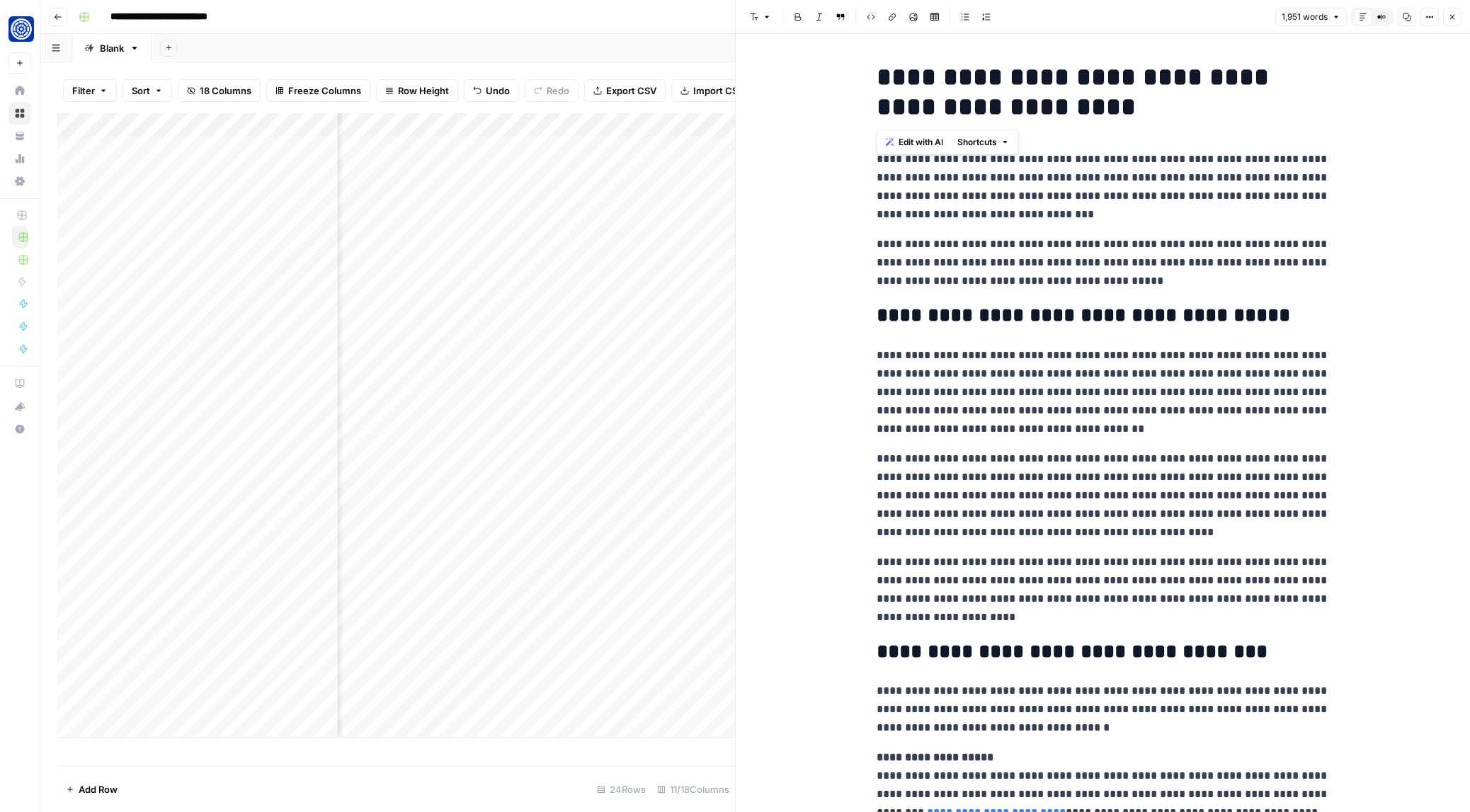
drag, startPoint x: 878, startPoint y: 68, endPoint x: 1047, endPoint y: 115, distance: 175.4
click at [1047, 115] on h1 "**********" at bounding box center [1104, 91] width 453 height 59
copy h1 "**********"
click at [1452, 23] on button "Close" at bounding box center [1452, 17] width 18 height 18
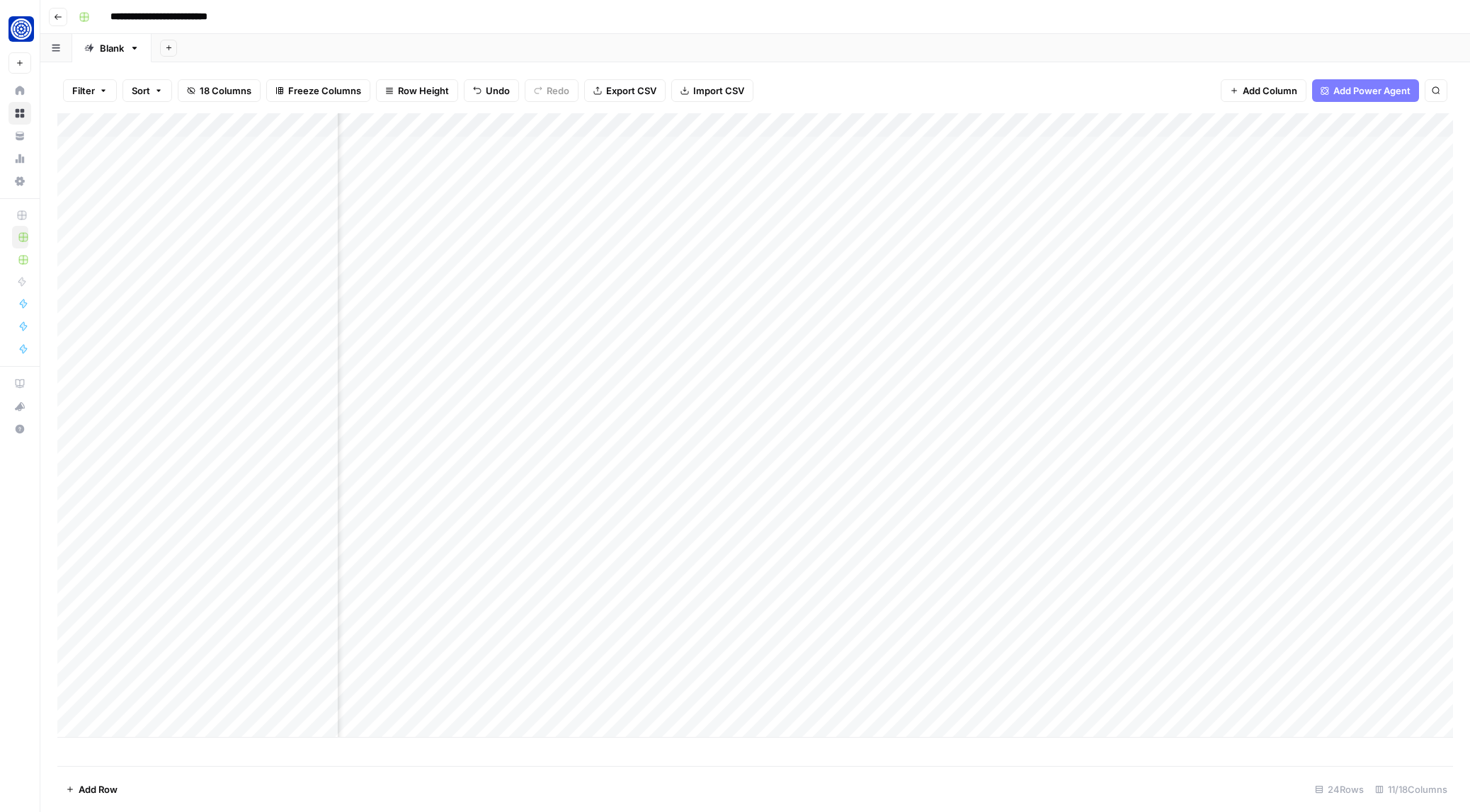
scroll to position [0, 136]
click at [518, 267] on div "Add Column" at bounding box center [755, 425] width 1396 height 624
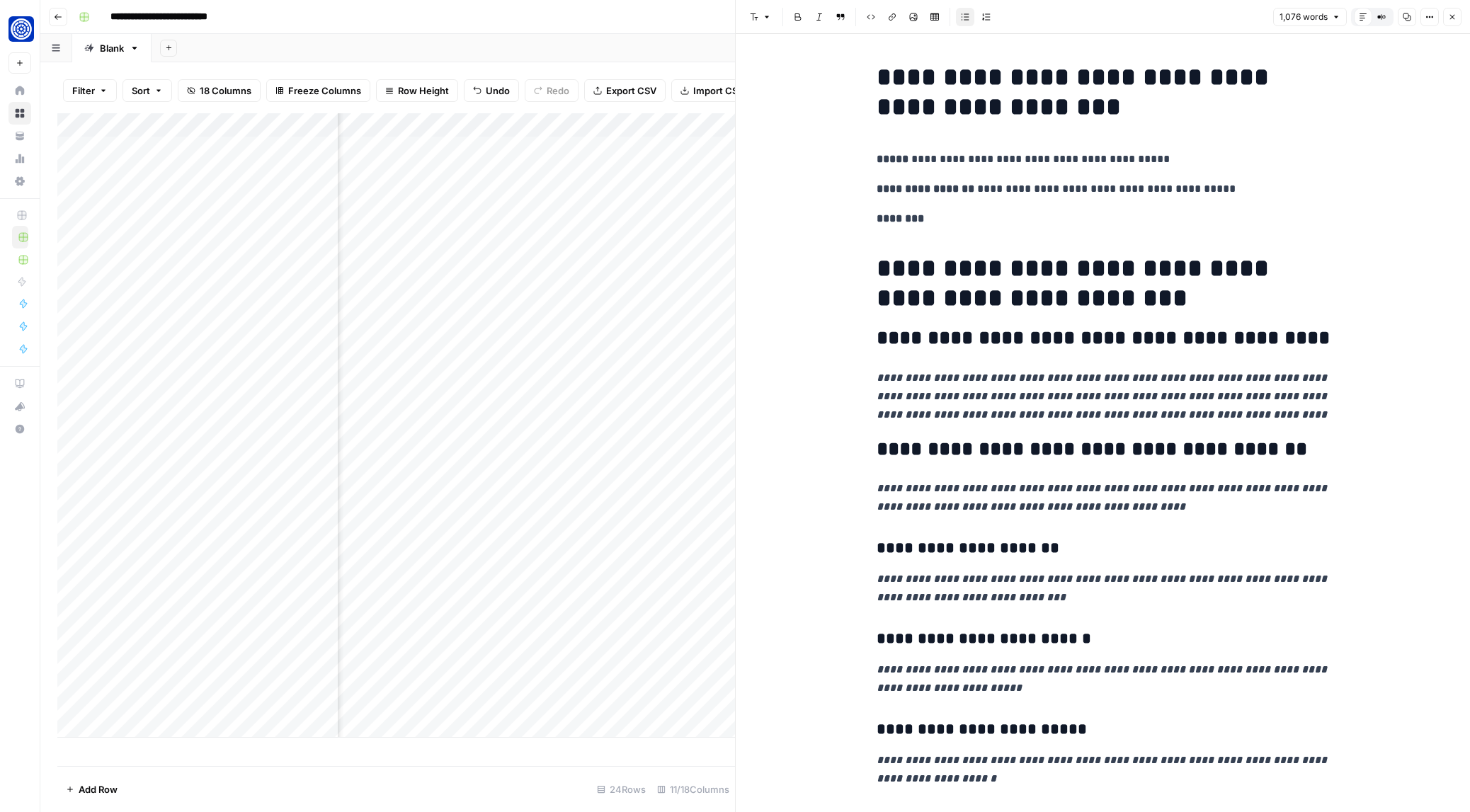
click at [657, 26] on div "**********" at bounding box center [764, 17] width 1383 height 23
click at [1447, 16] on button "Close" at bounding box center [1452, 17] width 18 height 18
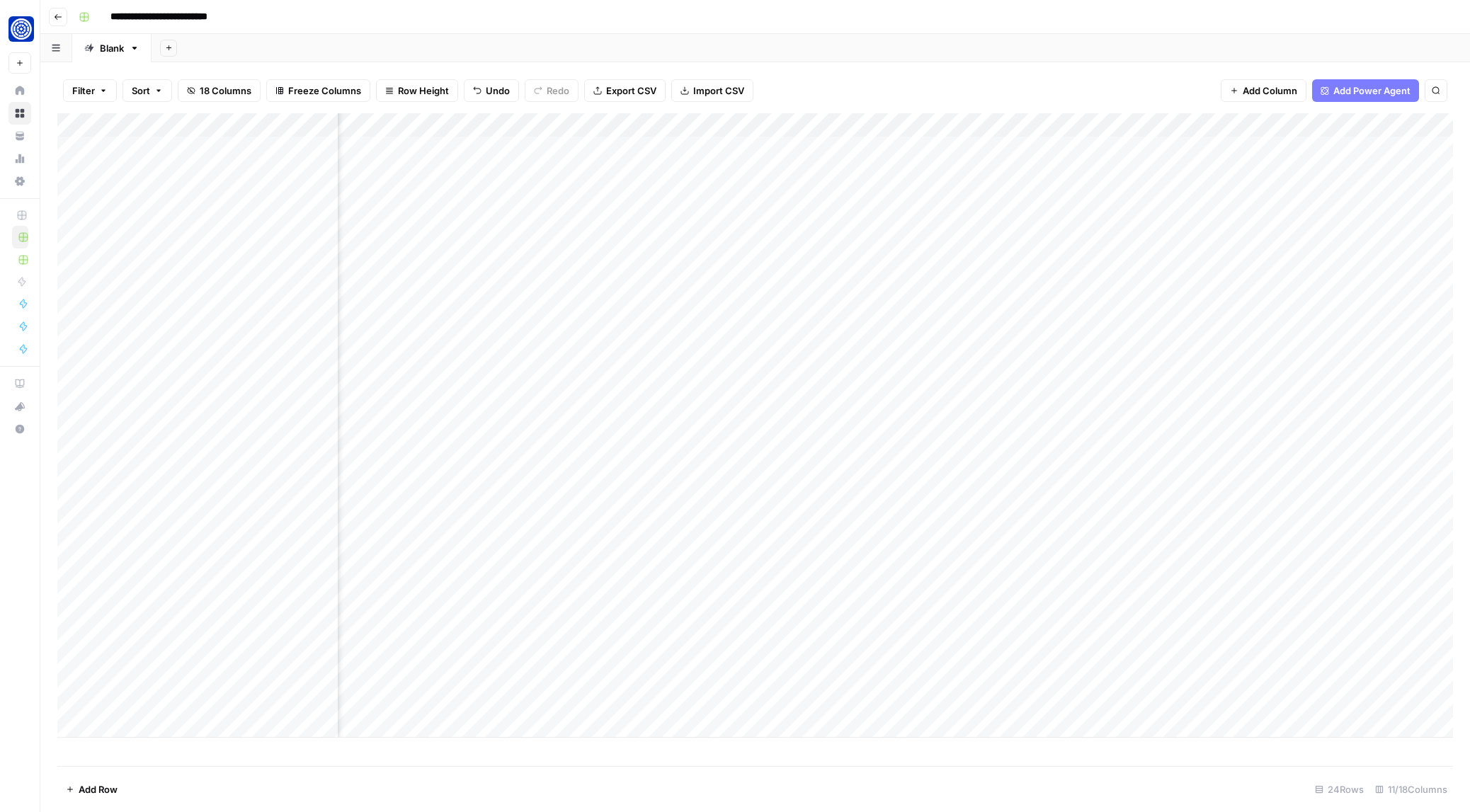
scroll to position [0, 397]
click at [851, 269] on div "Add Column" at bounding box center [755, 425] width 1396 height 624
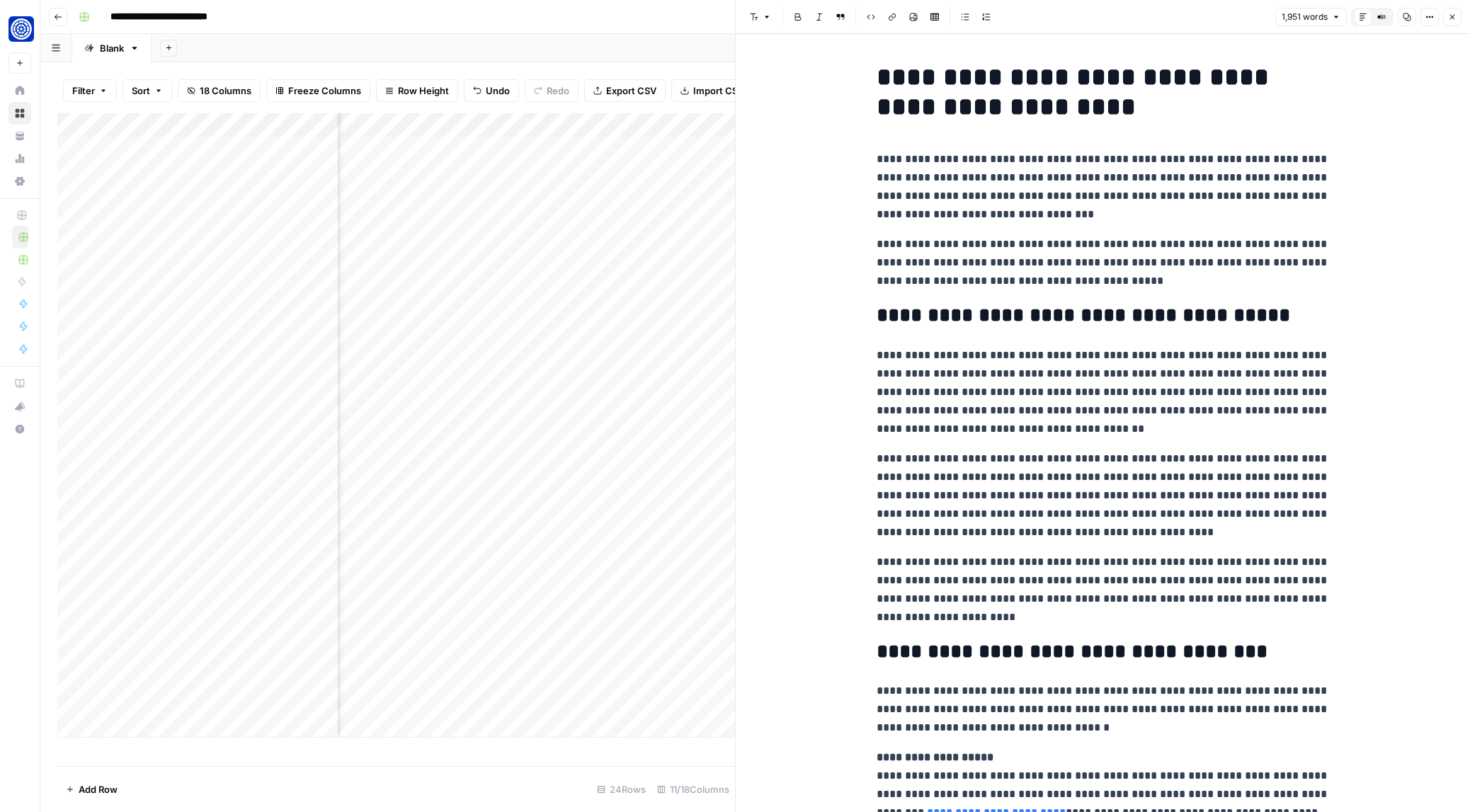
click at [969, 264] on p "**********" at bounding box center [1104, 263] width 453 height 55
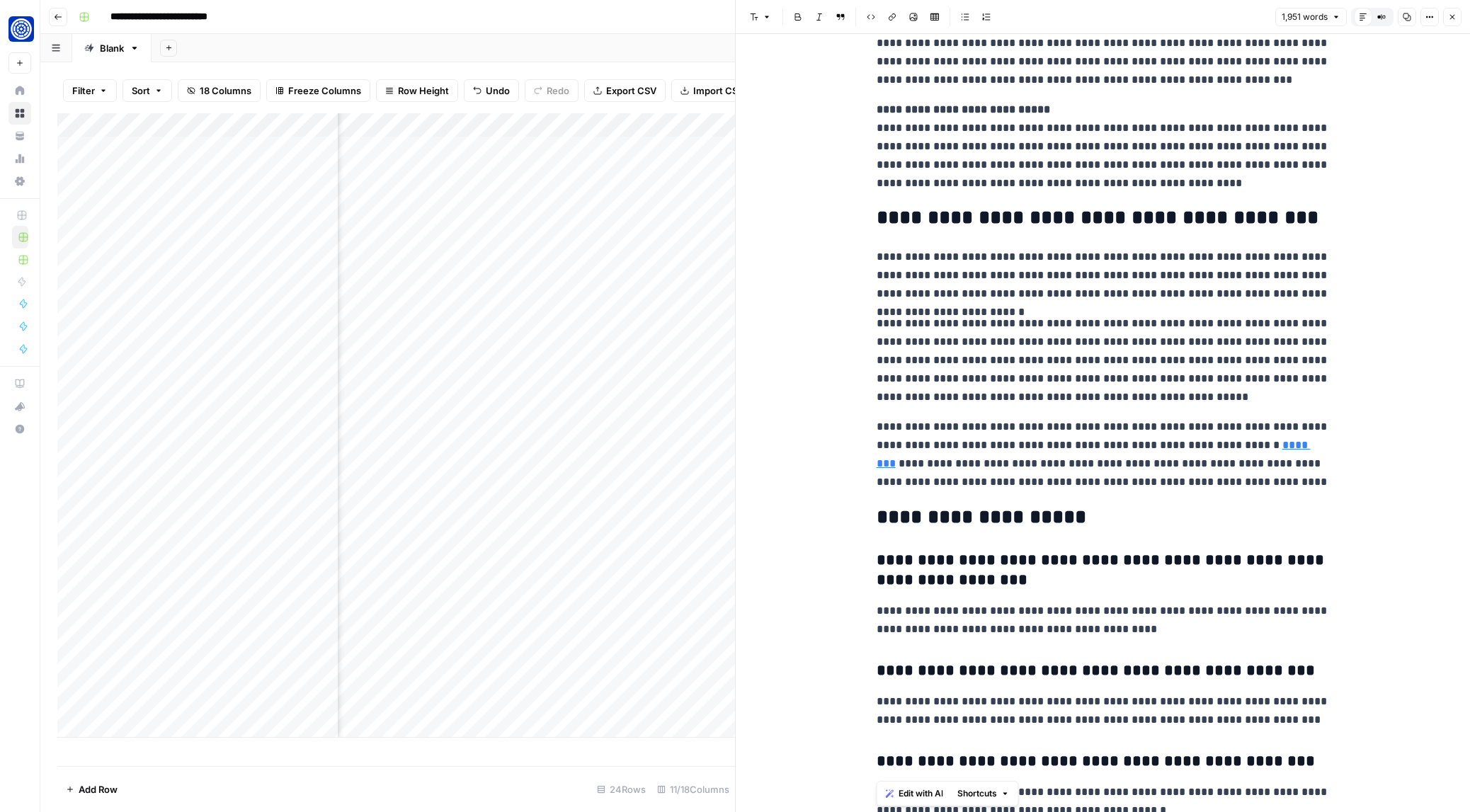
scroll to position [3957, 0]
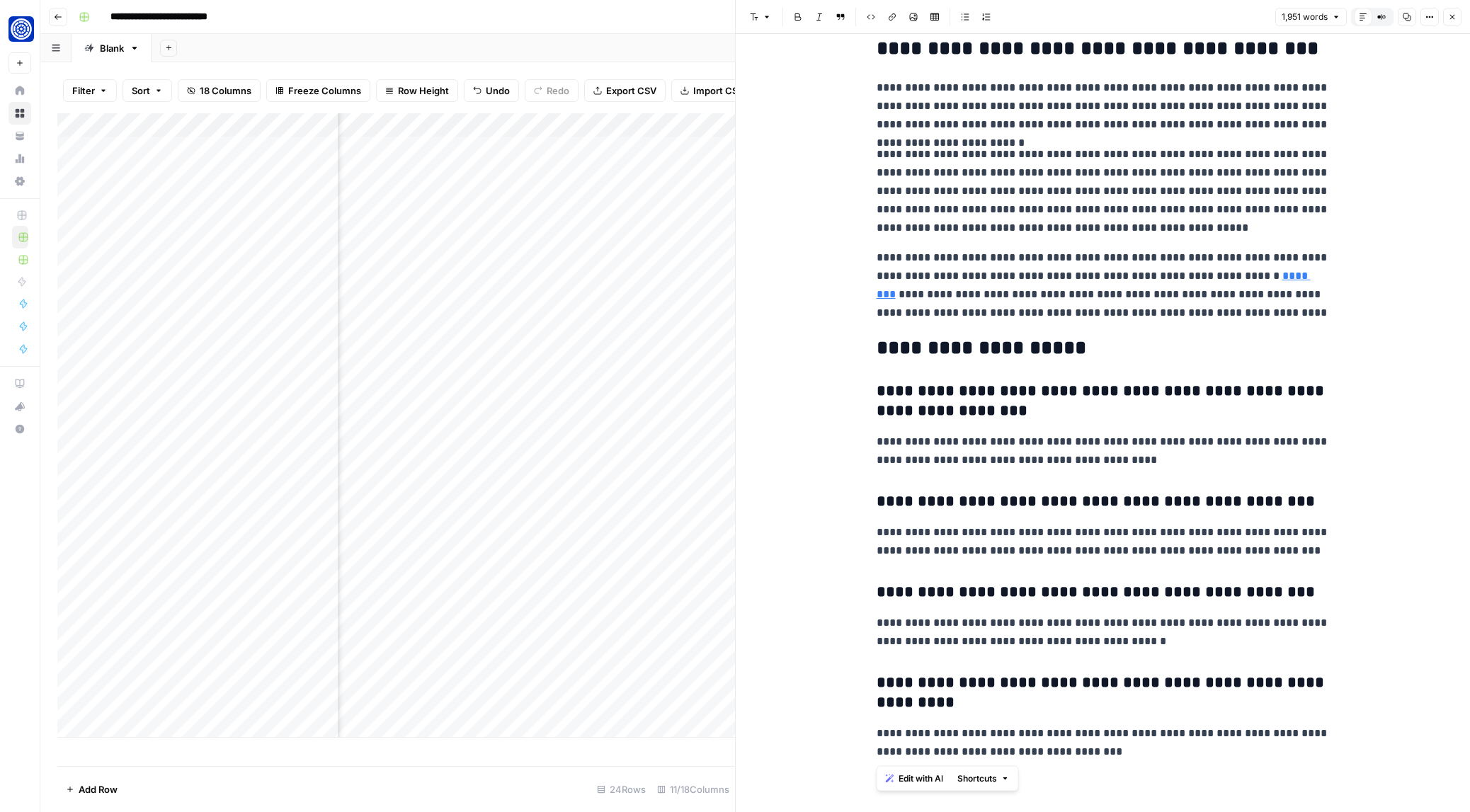
drag, startPoint x: 874, startPoint y: 157, endPoint x: 1076, endPoint y: 840, distance: 712.2
click at [1076, 811] on html "**********" at bounding box center [735, 406] width 1470 height 812
copy div "**********"
click at [1453, 21] on icon "button" at bounding box center [1452, 17] width 8 height 8
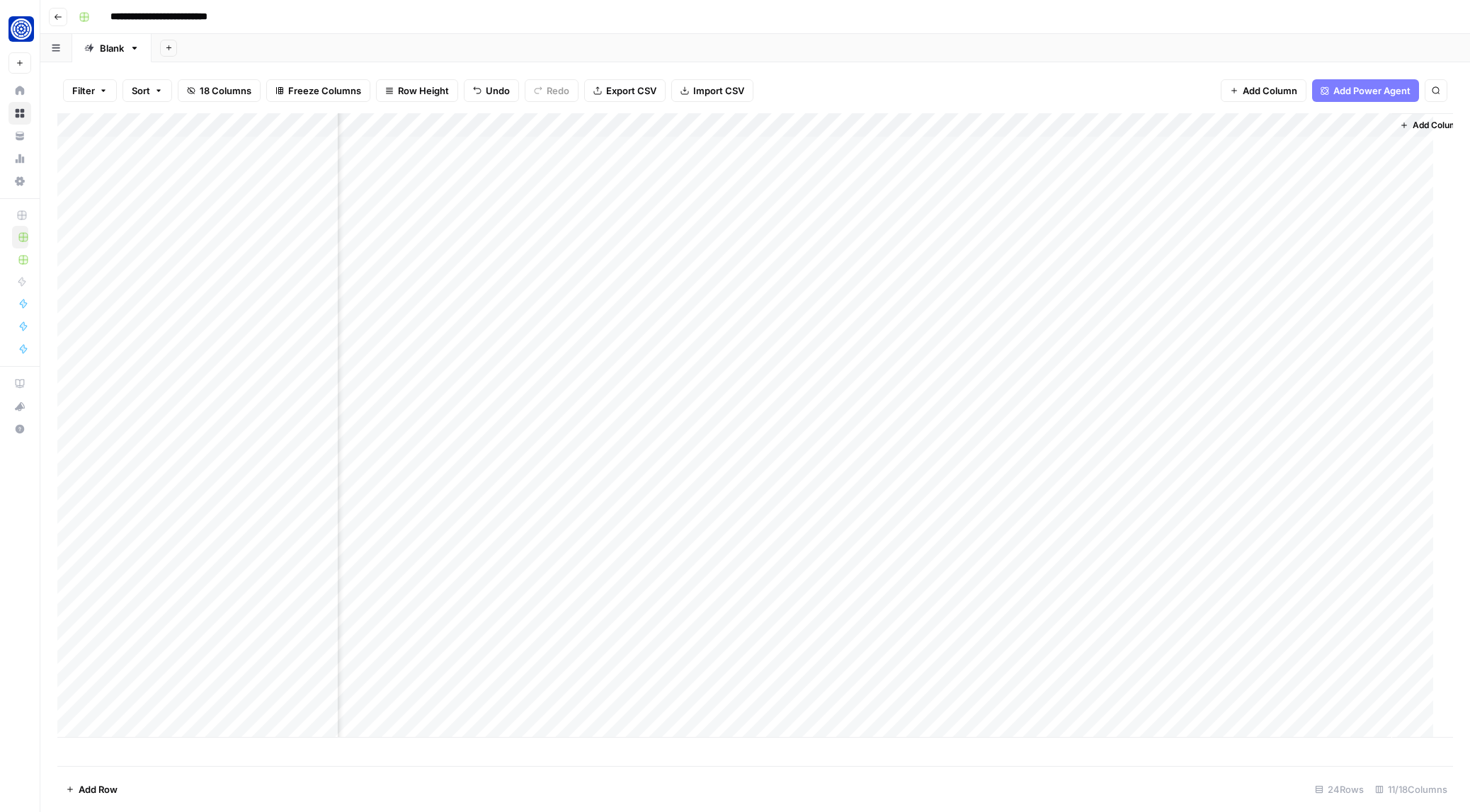
scroll to position [0, 380]
click at [1047, 73] on div "Filter Sort 18 Columns Freeze Columns Row Height Undo Redo Export CSV Import CS…" at bounding box center [755, 90] width 1396 height 45
click at [1067, 269] on div "Add Column" at bounding box center [755, 425] width 1396 height 624
click at [979, 269] on div "Add Column" at bounding box center [755, 425] width 1396 height 624
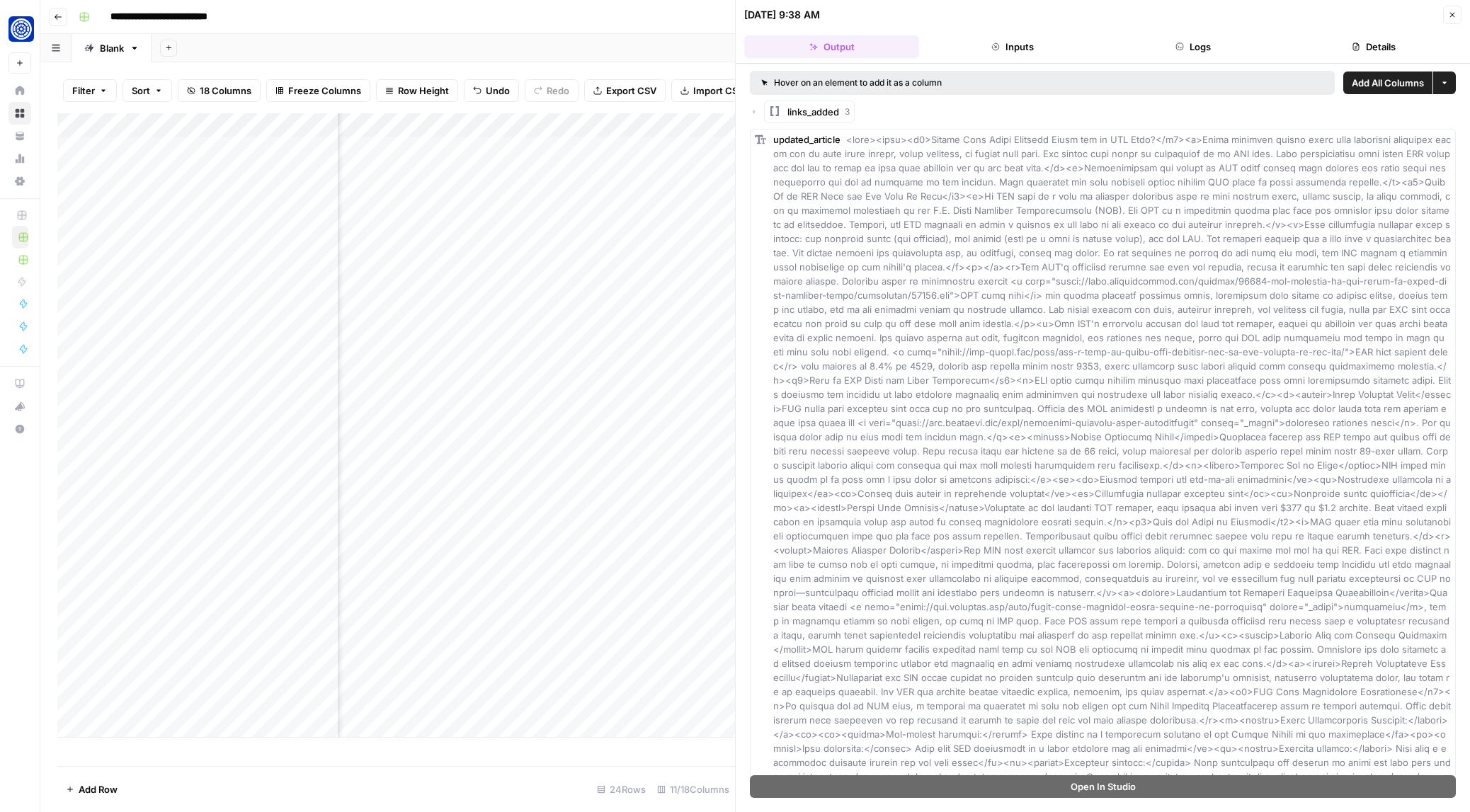
click at [752, 110] on icon "button" at bounding box center [754, 112] width 8 height 8
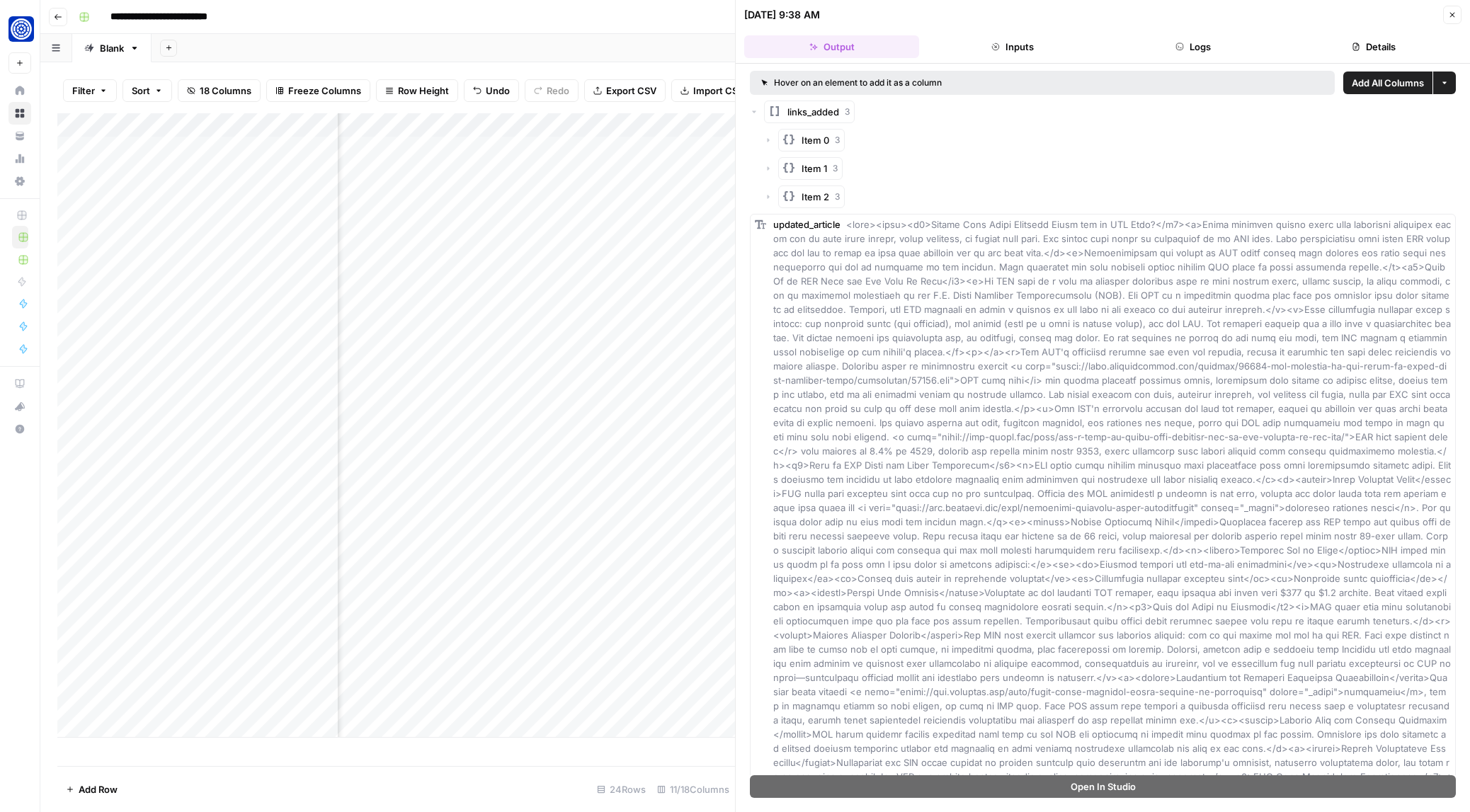
click at [764, 143] on icon "button" at bounding box center [768, 140] width 8 height 8
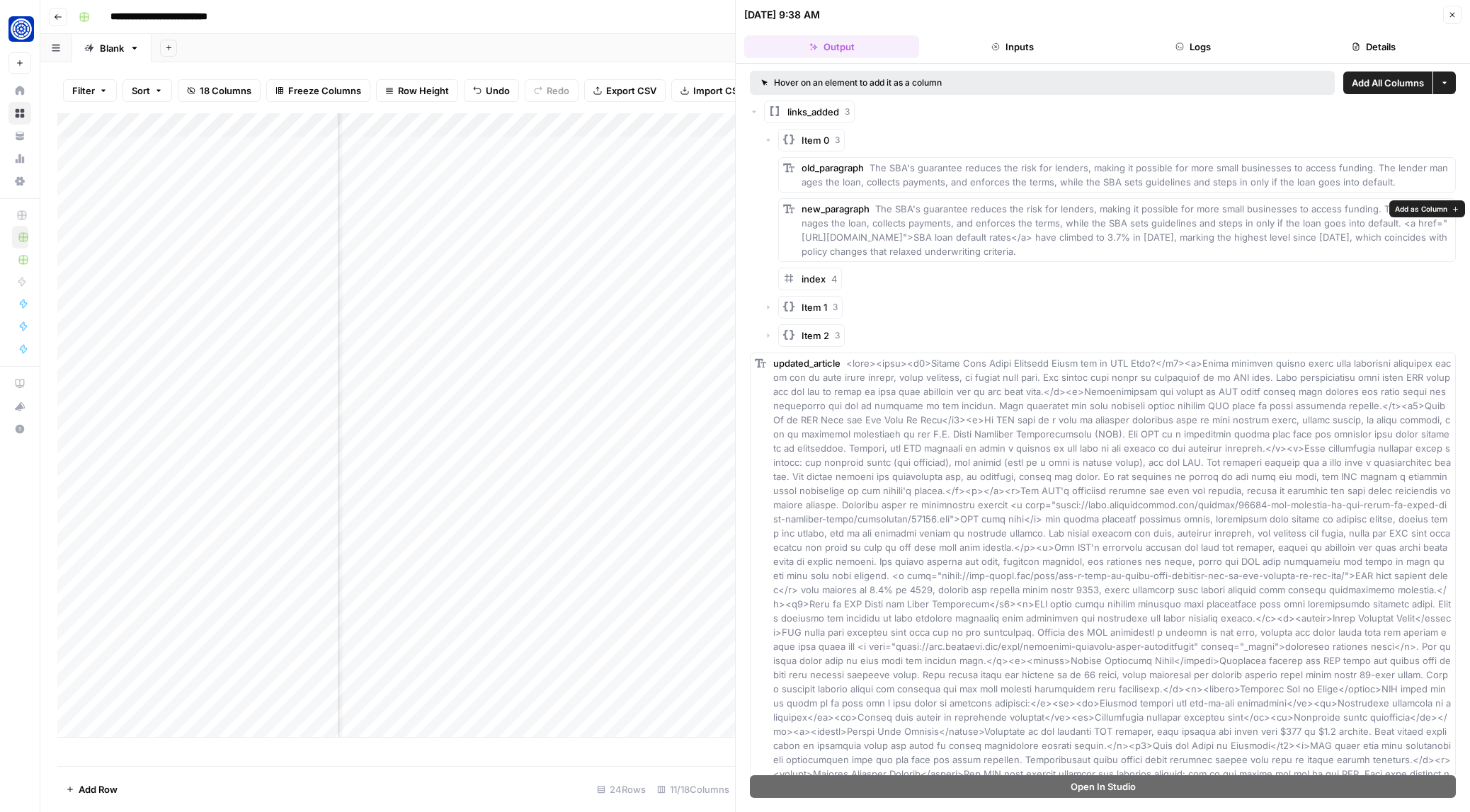
drag, startPoint x: 877, startPoint y: 208, endPoint x: 1313, endPoint y: 251, distance: 438.1
click at [1313, 251] on div "new_paragraph The SBA's guarantee reduces the risk for lenders, making it possi…" at bounding box center [1126, 230] width 649 height 57
copy span "The SBA's guarantee reduces the risk for lenders, making it possible for more s…"
click at [770, 307] on icon "button" at bounding box center [768, 307] width 8 height 8
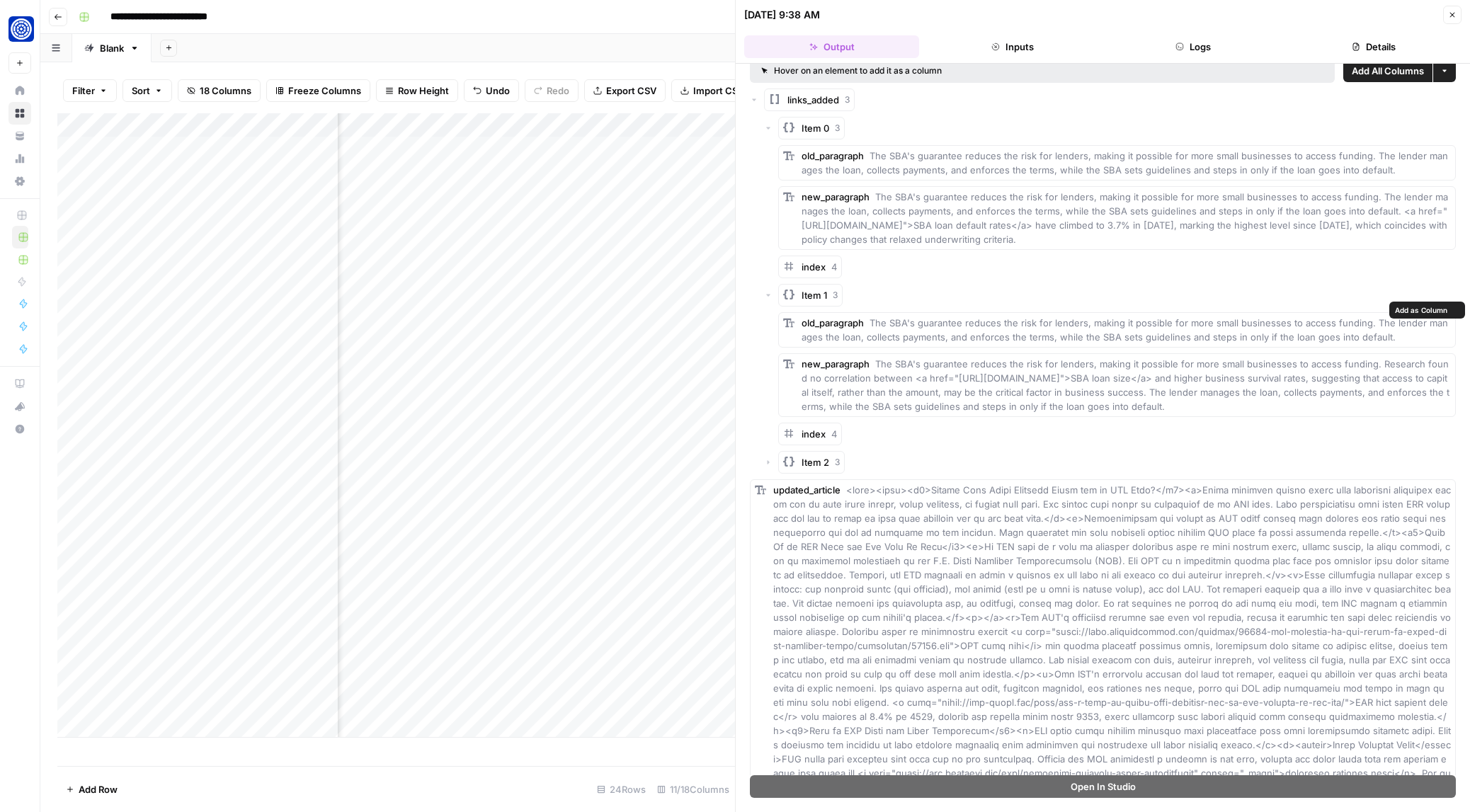
scroll to position [30, 0]
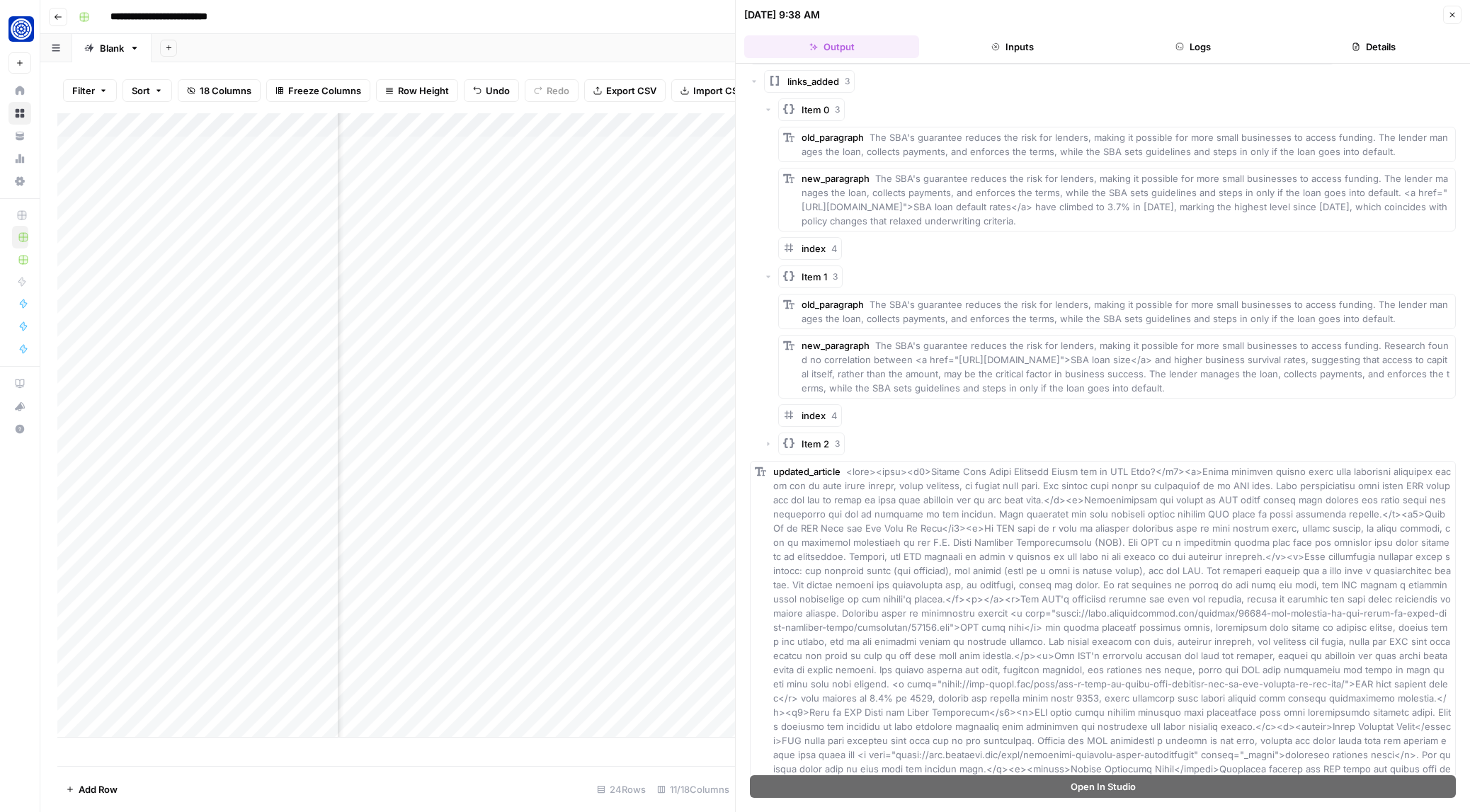
click at [770, 448] on icon "button" at bounding box center [768, 444] width 8 height 8
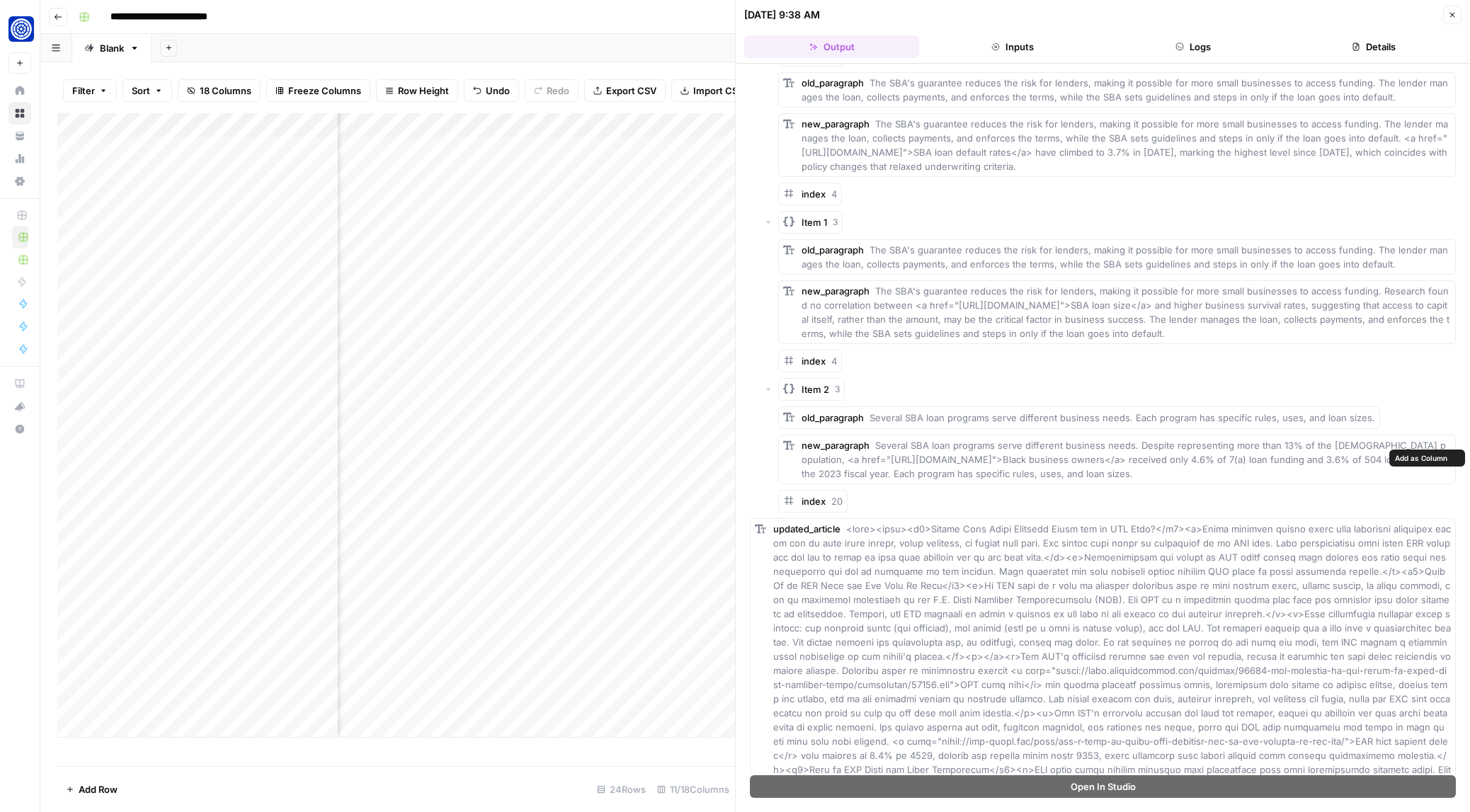
scroll to position [107, 0]
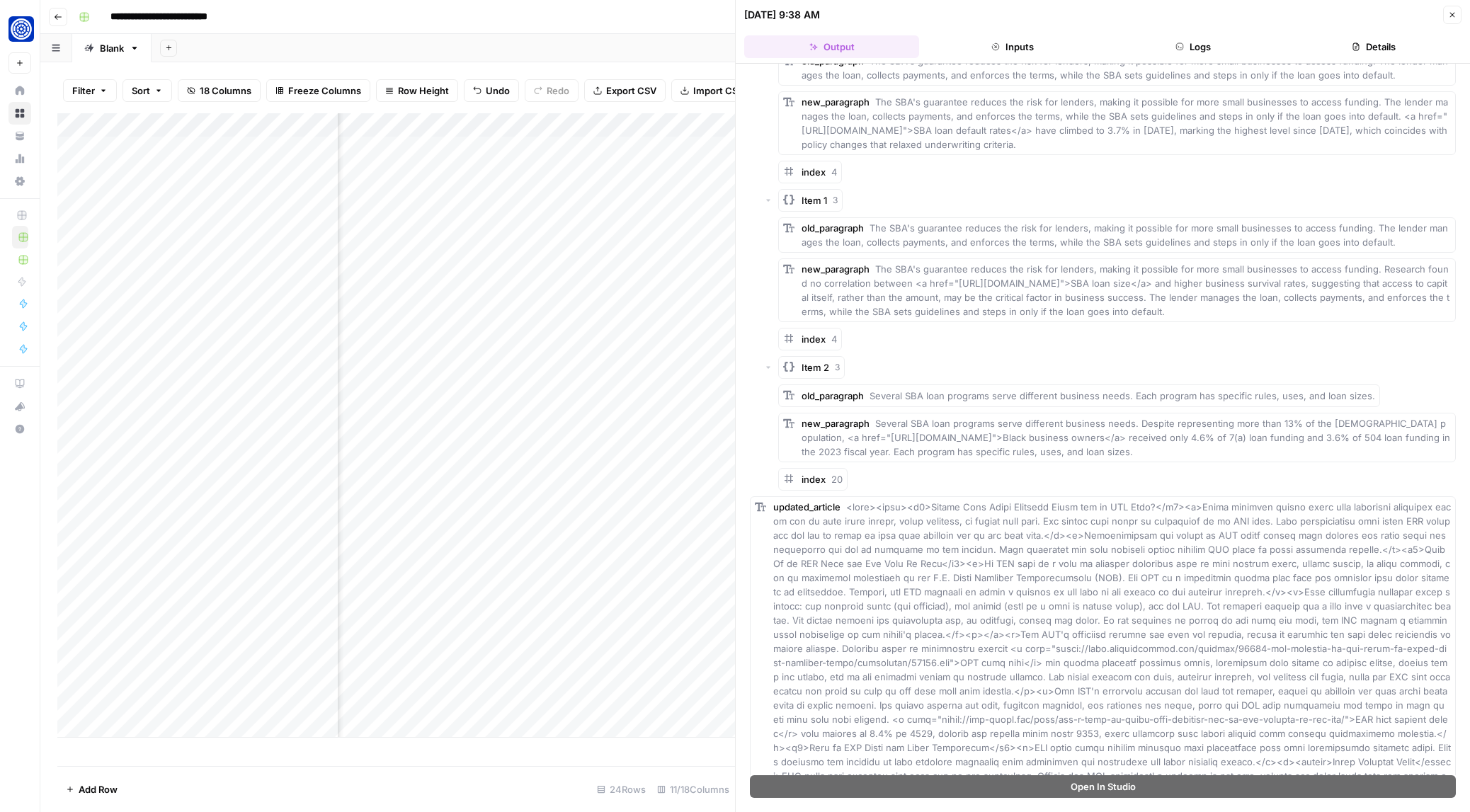
click at [1452, 14] on icon "button" at bounding box center [1452, 15] width 8 height 8
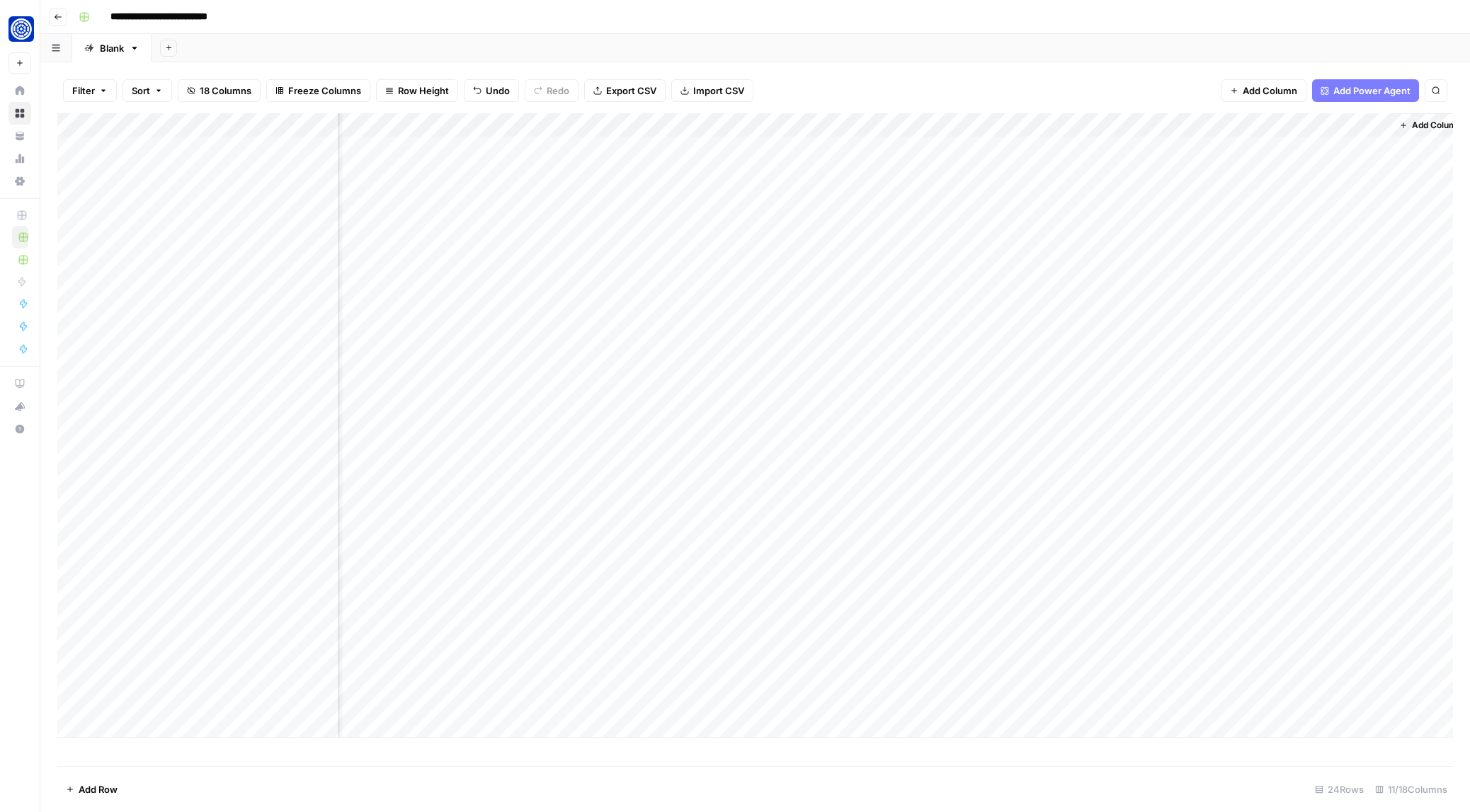
click at [1312, 270] on div "Add Column" at bounding box center [755, 425] width 1396 height 624
click at [1323, 271] on div "Add Column" at bounding box center [755, 425] width 1396 height 624
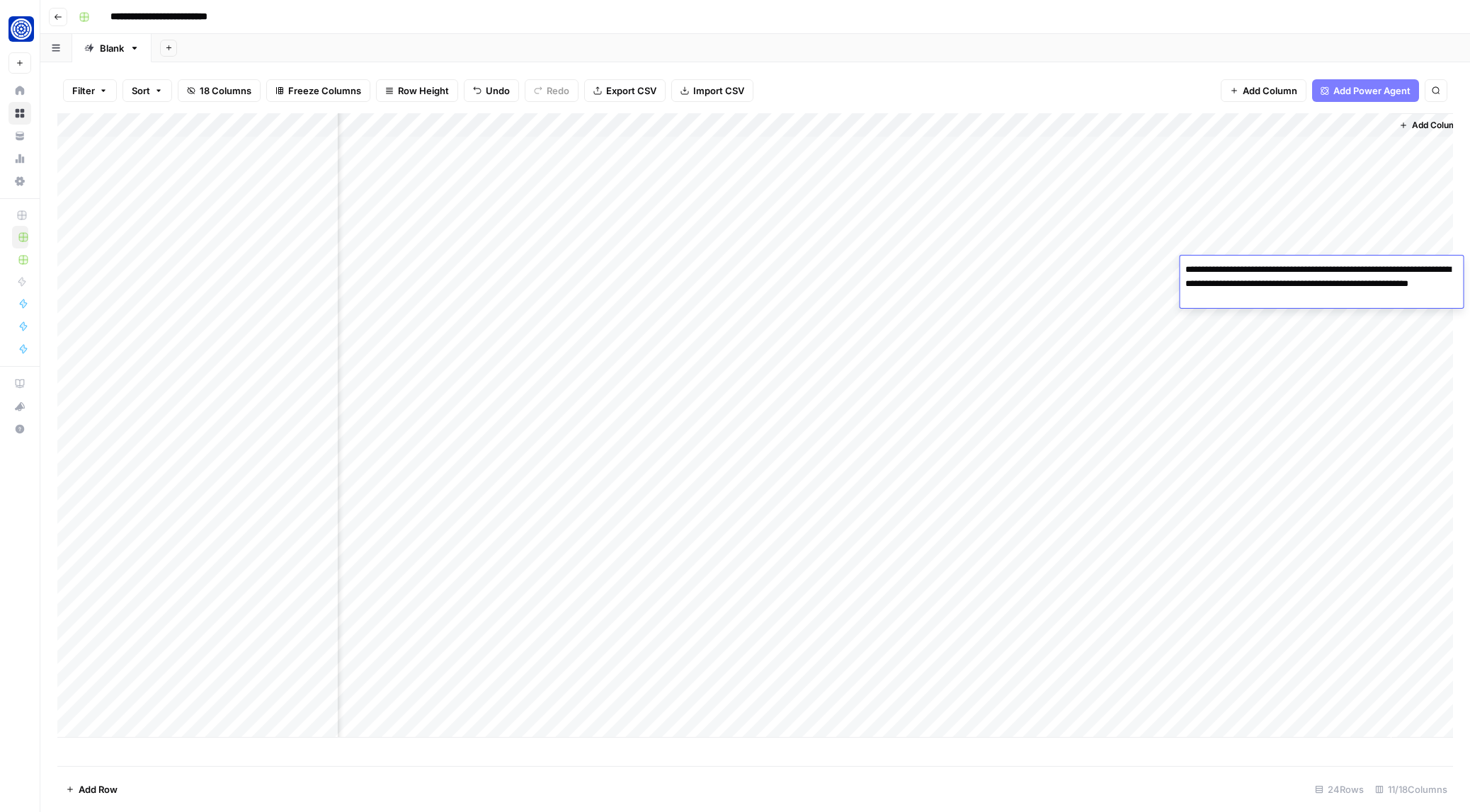
click at [1323, 271] on textarea "**********" at bounding box center [1321, 284] width 283 height 49
click at [1276, 288] on textarea "**********" at bounding box center [1321, 284] width 283 height 49
click at [1131, 85] on div "Filter Sort 18 Columns Freeze Columns Row Height Undo Redo Export CSV Import CS…" at bounding box center [755, 90] width 1396 height 45
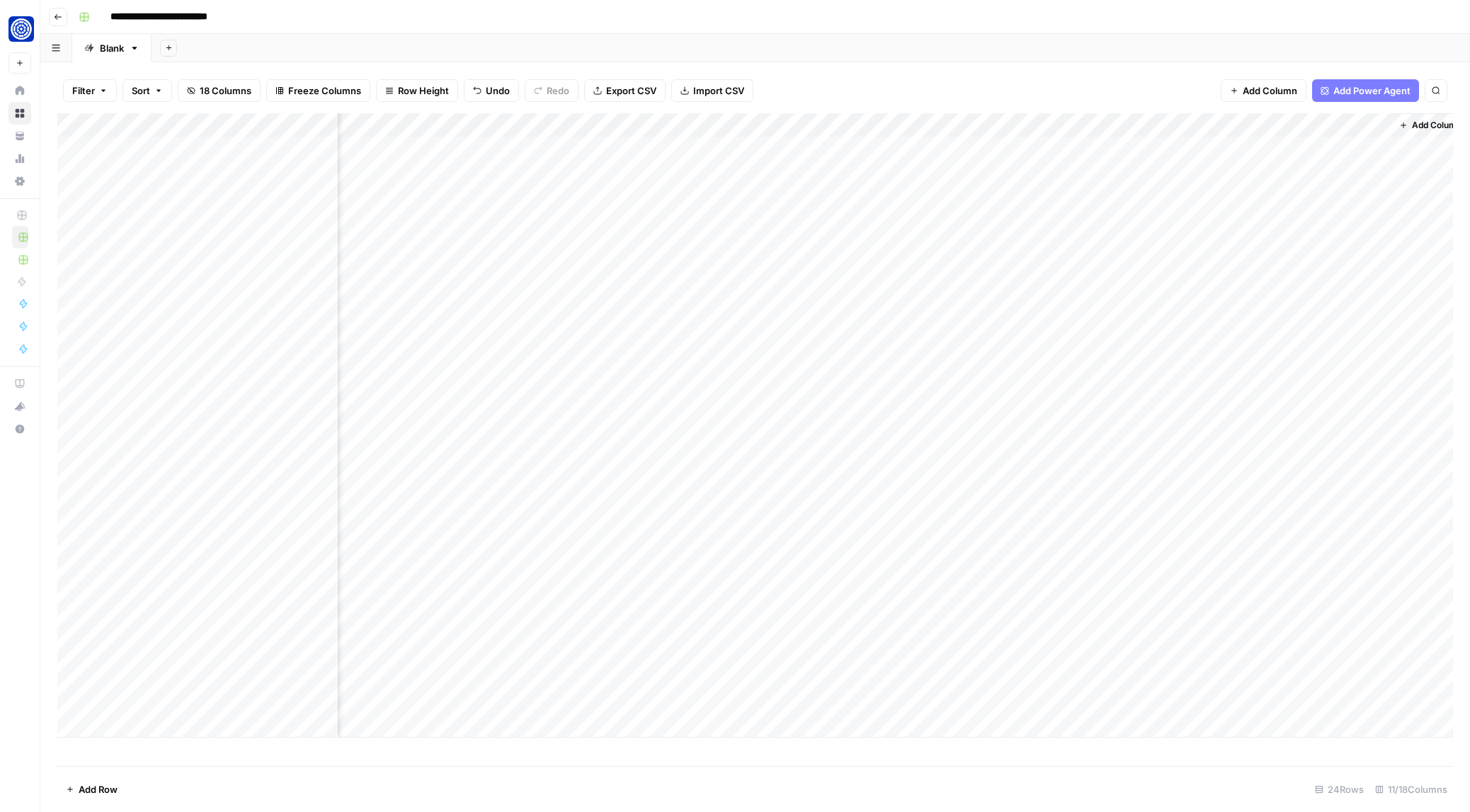
click at [1123, 73] on div "Filter Sort 18 Columns Freeze Columns Row Height Undo Redo Export CSV Import CS…" at bounding box center [755, 90] width 1396 height 45
